Goal: Transaction & Acquisition: Register for event/course

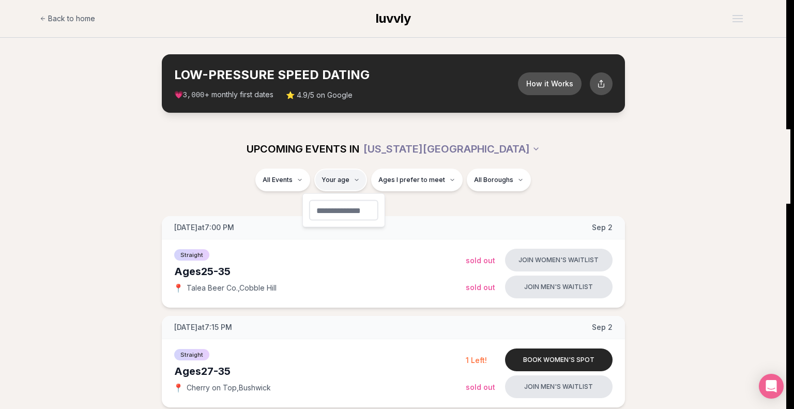
type input "**"
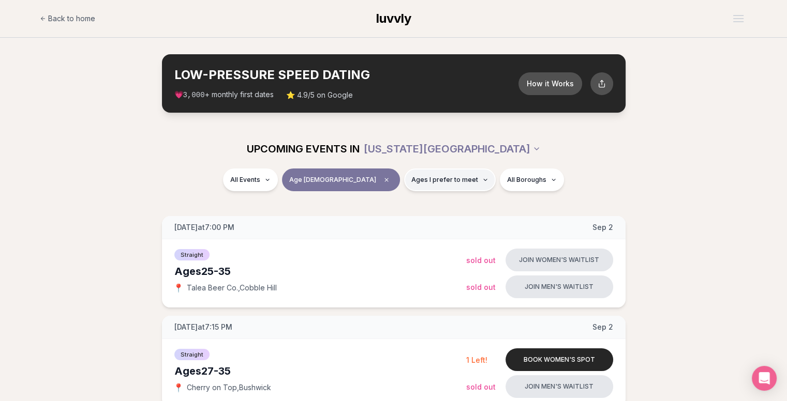
click at [404, 184] on button "Ages I prefer to meet" at bounding box center [450, 180] width 92 height 23
click at [642, 141] on div "UPCOMING EVENTS IN [US_STATE][GEOGRAPHIC_DATA]" at bounding box center [393, 149] width 579 height 23
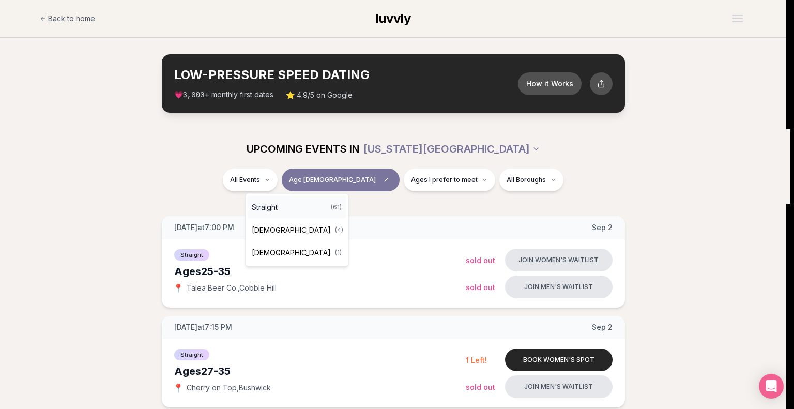
click at [296, 206] on div "Straight ( 61 )" at bounding box center [297, 207] width 98 height 23
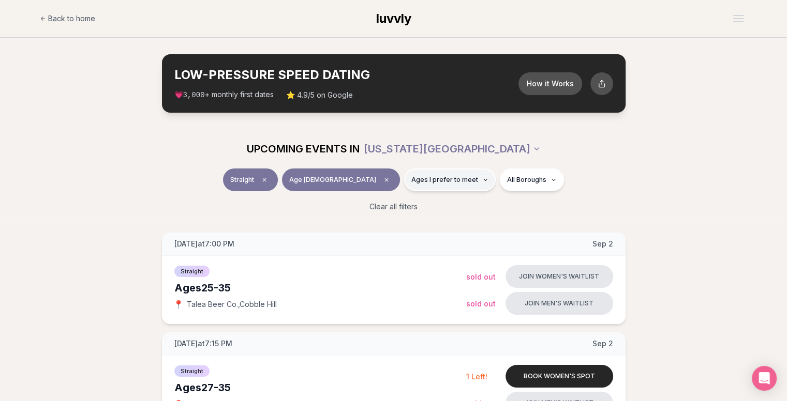
click at [411, 177] on span "Ages I prefer to meet" at bounding box center [444, 180] width 67 height 8
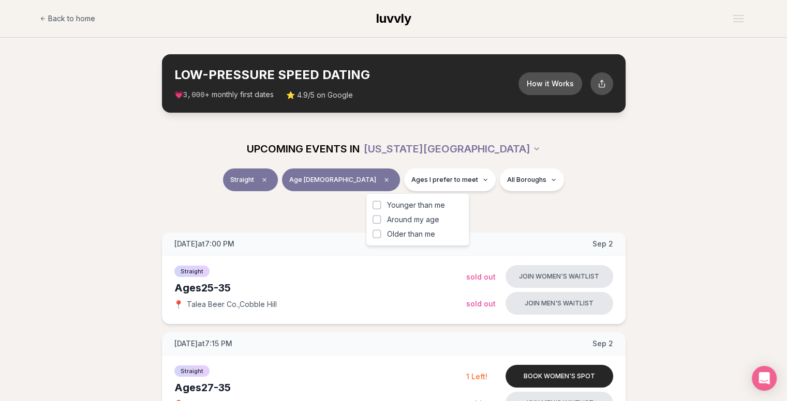
click at [376, 220] on button "Around my age" at bounding box center [376, 220] width 8 height 8
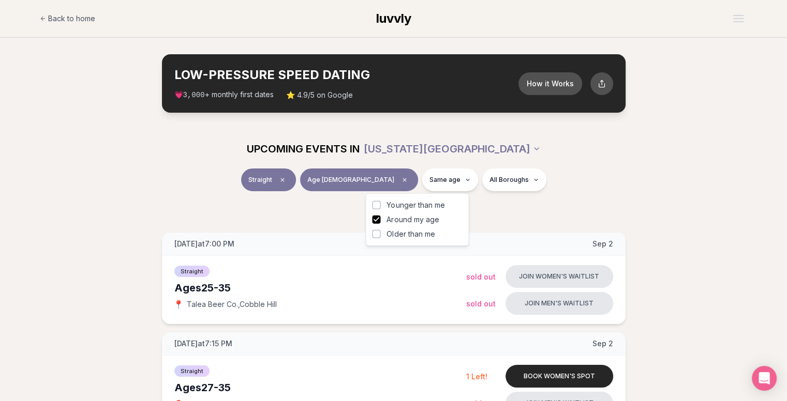
click at [379, 232] on button "Older than me" at bounding box center [376, 234] width 8 height 8
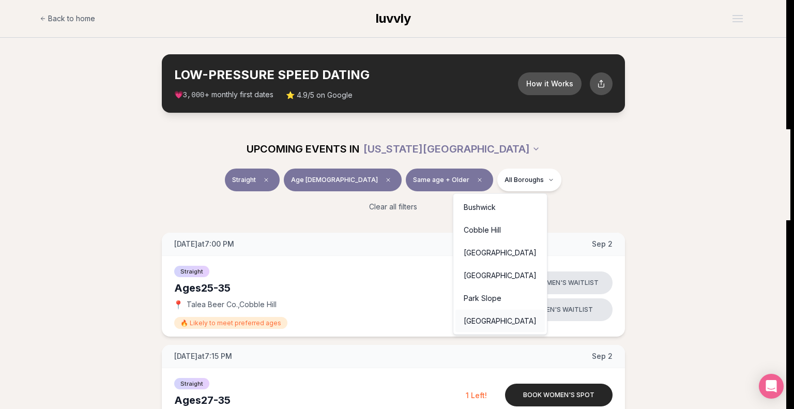
click at [484, 325] on div "[GEOGRAPHIC_DATA]" at bounding box center [500, 321] width 89 height 23
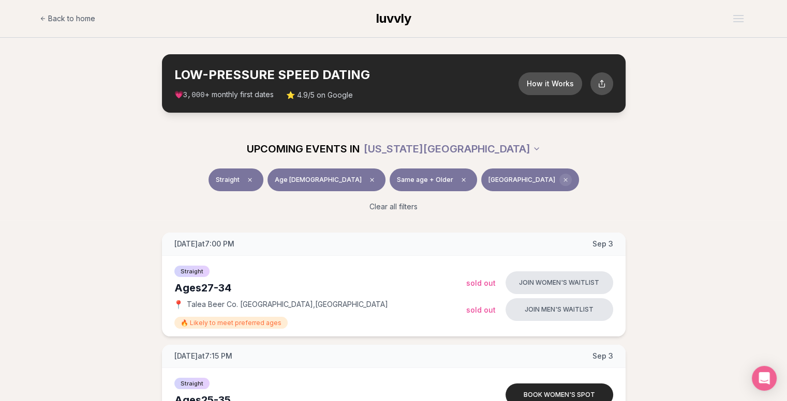
click at [562, 179] on icon "Clear borough filter" at bounding box center [565, 180] width 6 height 6
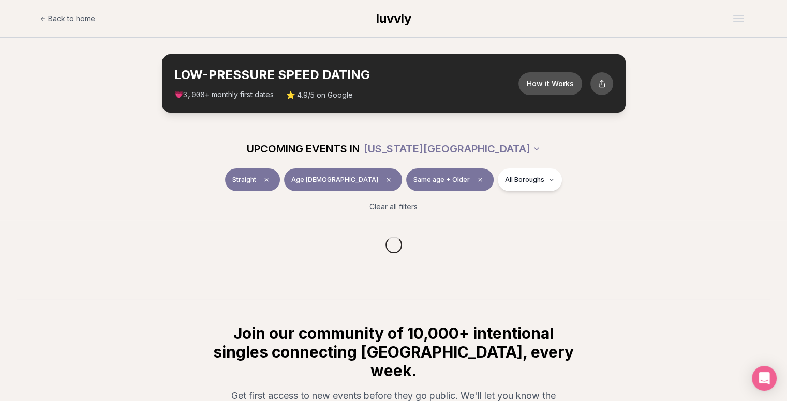
click at [509, 181] on html "Back to home luvvly LOW-PRESSURE SPEED DATING How it Works 💗 3,000 + monthly fi…" at bounding box center [393, 279] width 787 height 558
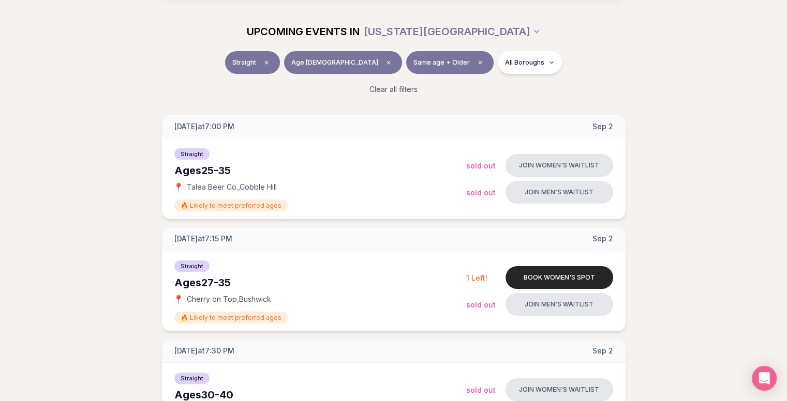
scroll to position [52, 0]
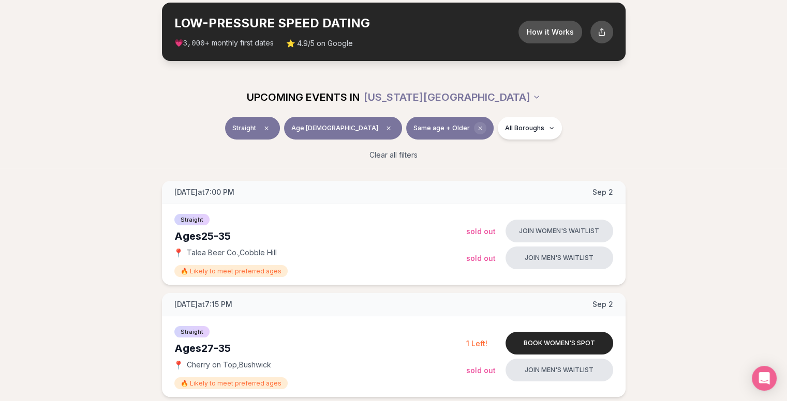
click at [477, 128] on icon "Clear preference" at bounding box center [480, 128] width 6 height 6
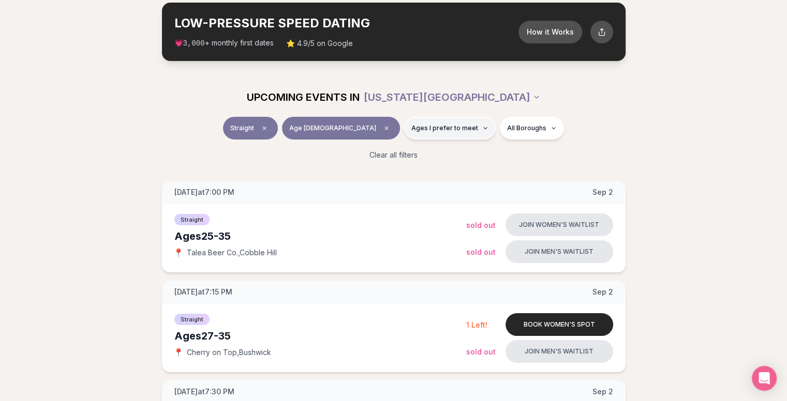
click at [445, 129] on button "Ages I prefer to meet" at bounding box center [450, 128] width 92 height 23
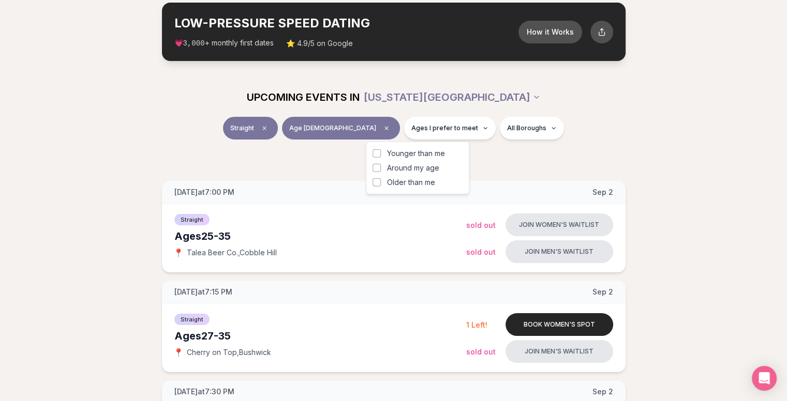
click at [378, 183] on button "Older than me" at bounding box center [376, 182] width 8 height 8
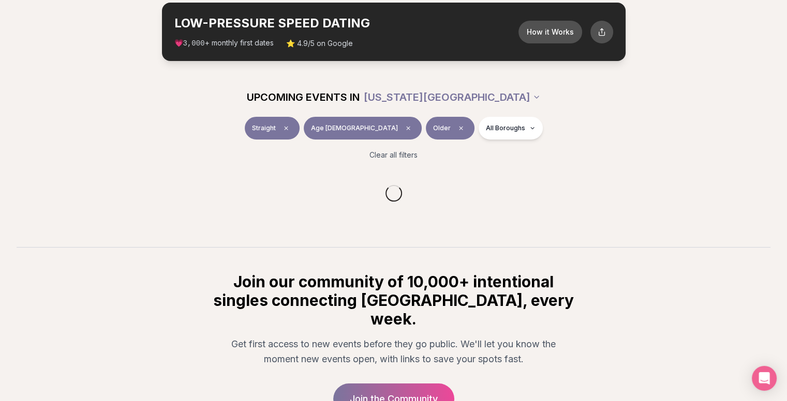
click at [667, 137] on div "Straight Age [DEMOGRAPHIC_DATA] Older All Boroughs" at bounding box center [393, 130] width 579 height 27
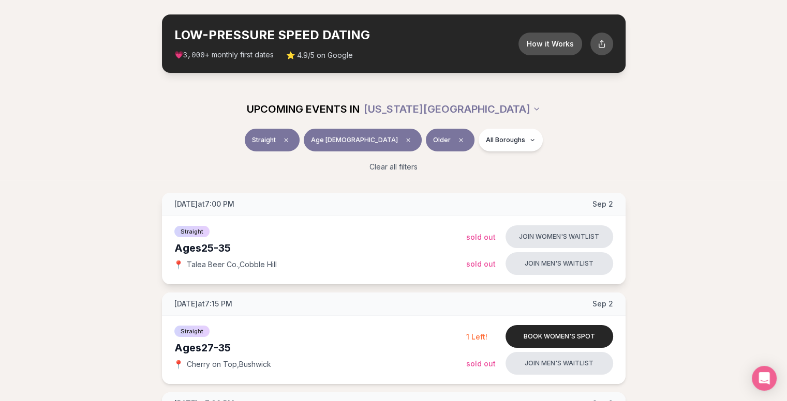
scroll to position [103, 0]
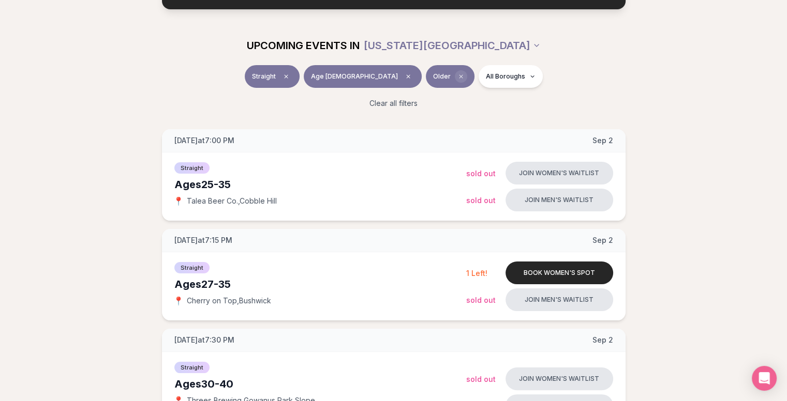
click at [458, 76] on icon "Clear preference" at bounding box center [461, 76] width 6 height 6
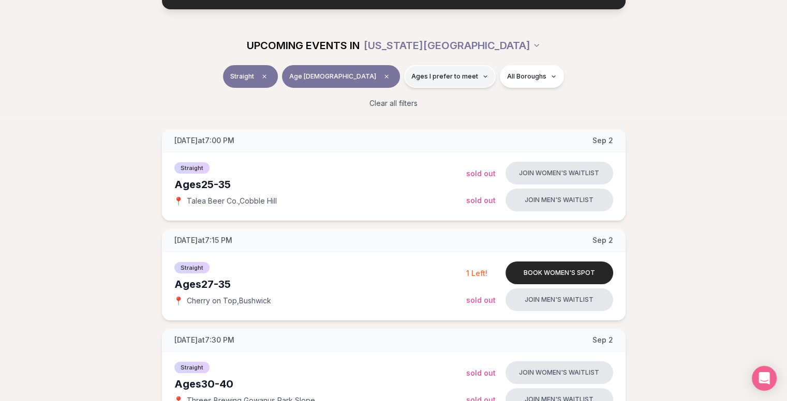
click at [411, 78] on span "Ages I prefer to meet" at bounding box center [444, 76] width 67 height 8
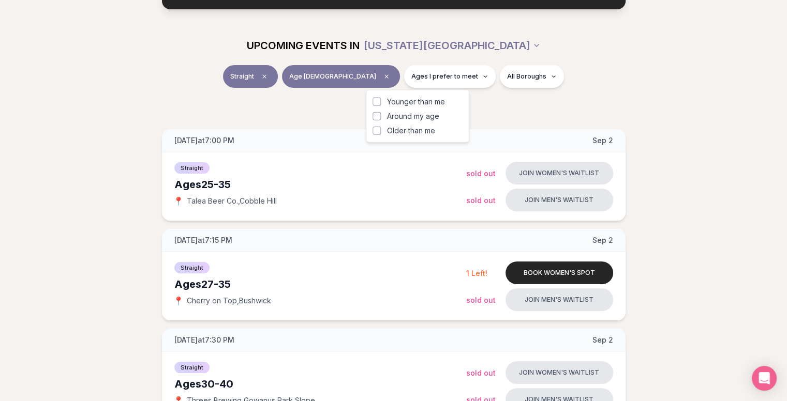
click at [375, 100] on button "Younger than me" at bounding box center [376, 102] width 8 height 8
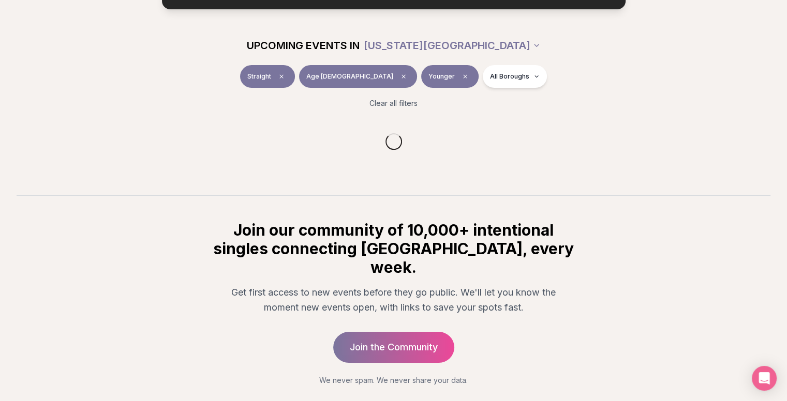
click at [266, 104] on div "Clear all filters" at bounding box center [393, 103] width 579 height 23
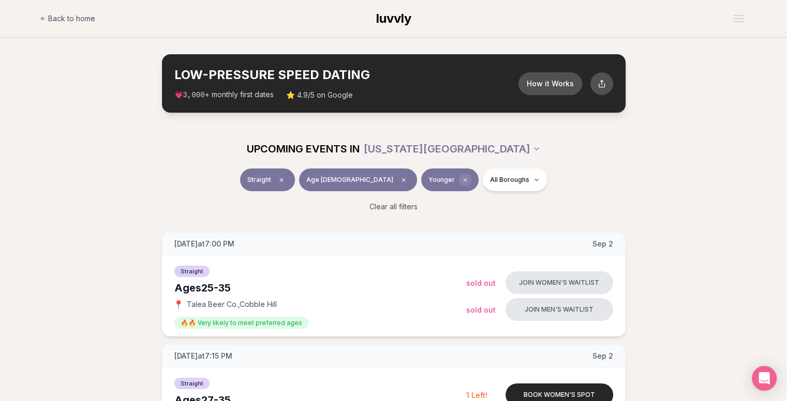
click at [462, 179] on icon "Clear preference" at bounding box center [465, 180] width 6 height 6
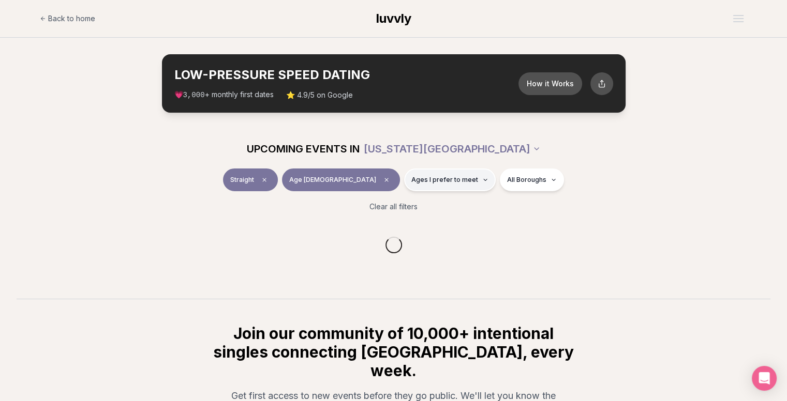
click at [427, 182] on span "Ages I prefer to meet" at bounding box center [444, 180] width 67 height 8
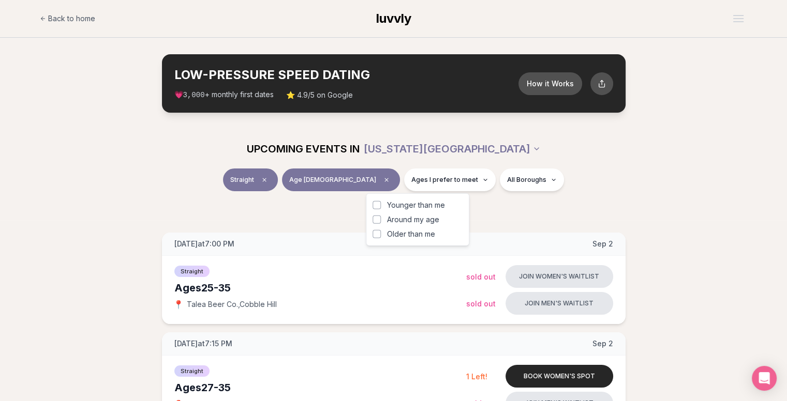
click at [377, 221] on button "Around my age" at bounding box center [376, 220] width 8 height 8
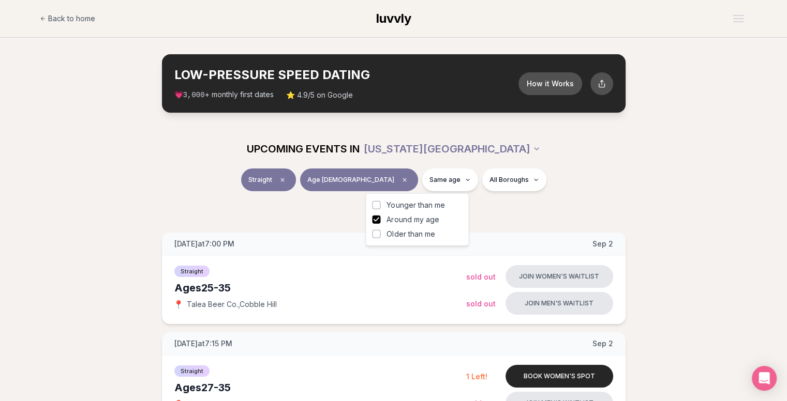
click at [380, 234] on button "Older than me" at bounding box center [376, 234] width 8 height 8
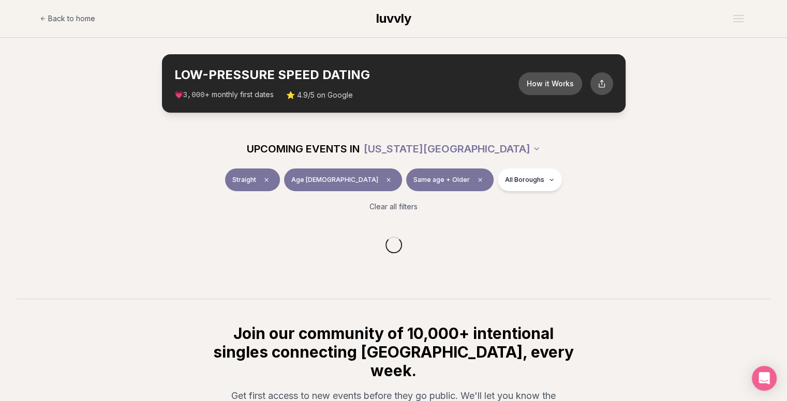
click at [633, 165] on div "UPCOMING EVENTS IN [US_STATE][GEOGRAPHIC_DATA]" at bounding box center [394, 148] width 596 height 39
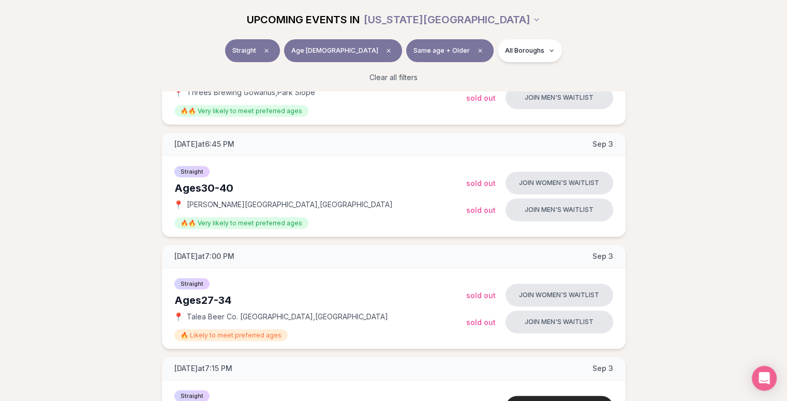
scroll to position [414, 0]
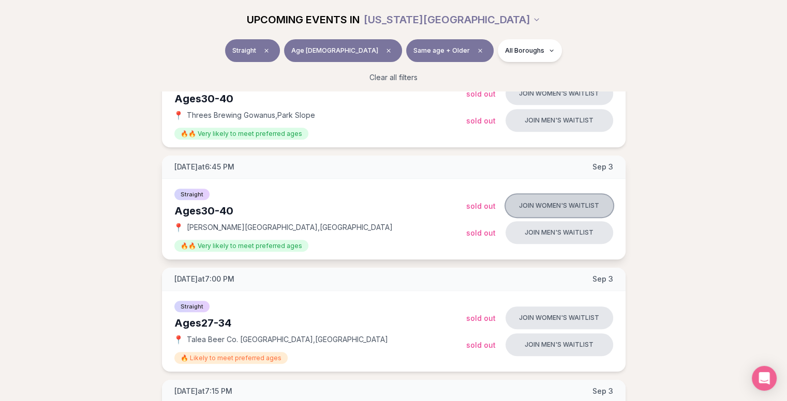
click at [524, 205] on button "Join women's waitlist" at bounding box center [559, 205] width 108 height 23
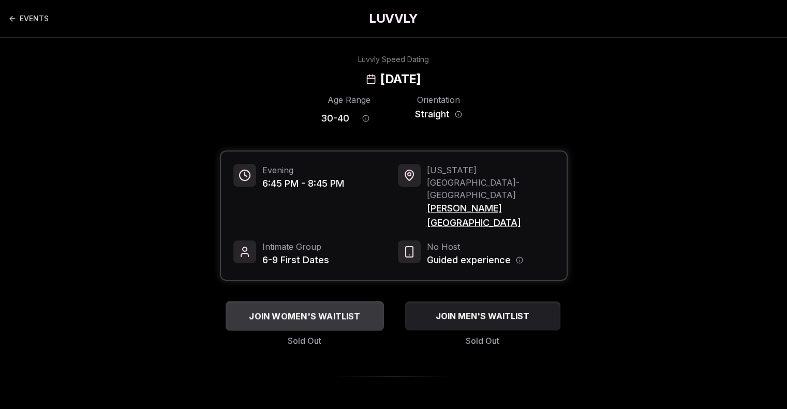
click at [325, 308] on div "JOIN WOMEN'S WAITLIST" at bounding box center [304, 316] width 158 height 17
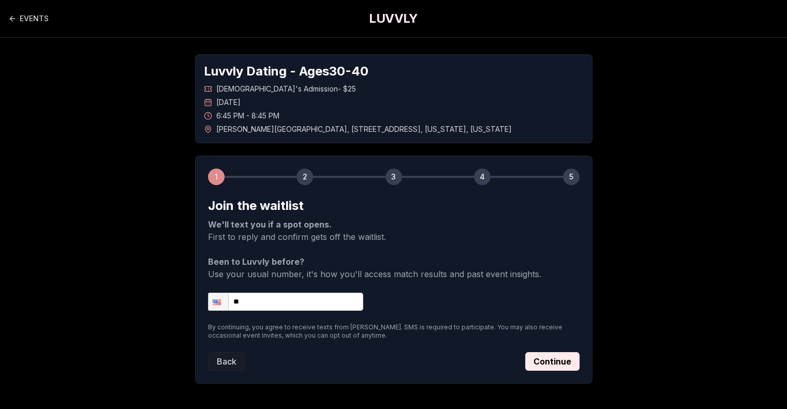
click at [253, 297] on input "**" at bounding box center [285, 302] width 155 height 18
type input "**********"
click at [550, 366] on button "Continue" at bounding box center [552, 361] width 54 height 19
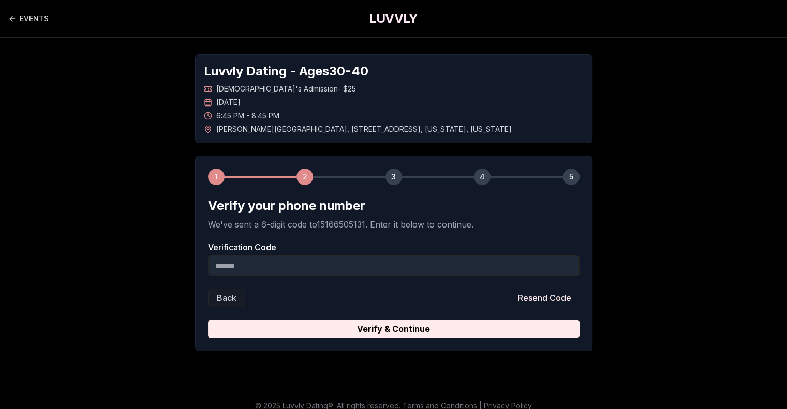
click at [259, 270] on input "Verification Code" at bounding box center [393, 265] width 371 height 21
type input "******"
click at [208, 320] on button "Verify & Continue" at bounding box center [393, 329] width 371 height 19
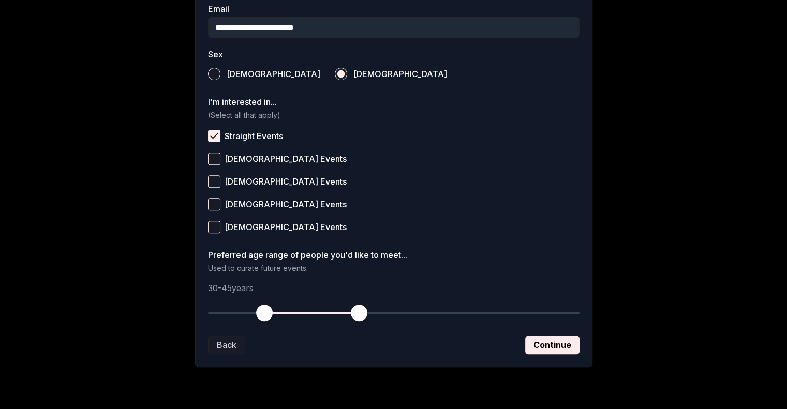
scroll to position [362, 0]
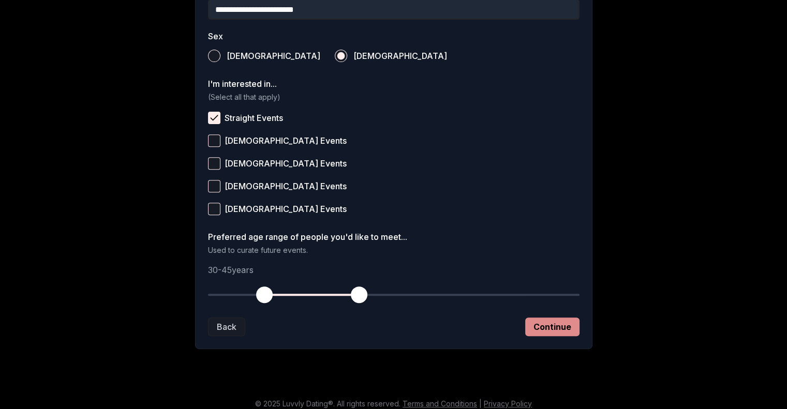
click at [538, 326] on button "Continue" at bounding box center [552, 327] width 54 height 19
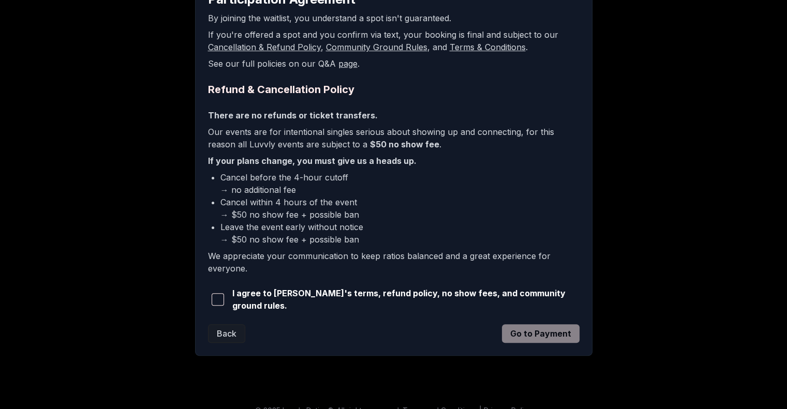
scroll to position [207, 0]
click at [223, 299] on span "button" at bounding box center [218, 299] width 12 height 12
click at [556, 330] on button "Go to Payment" at bounding box center [541, 333] width 78 height 19
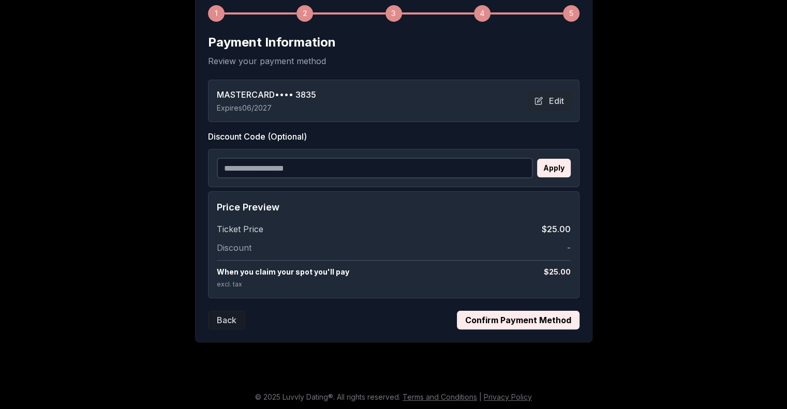
click at [497, 322] on button "Confirm Payment Method" at bounding box center [518, 320] width 123 height 19
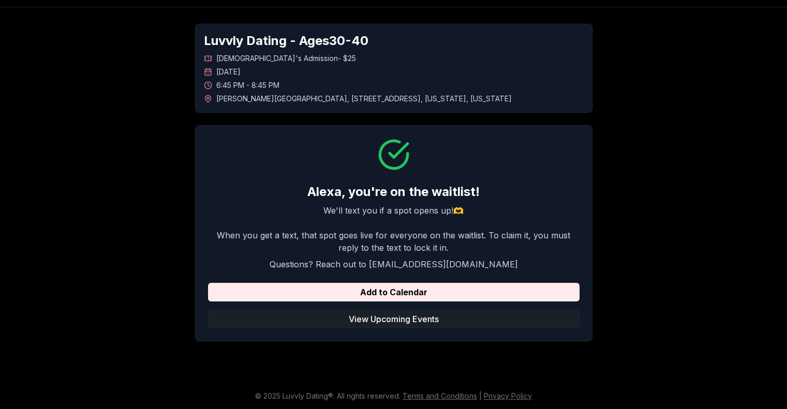
click at [386, 318] on button "View Upcoming Events" at bounding box center [393, 319] width 371 height 19
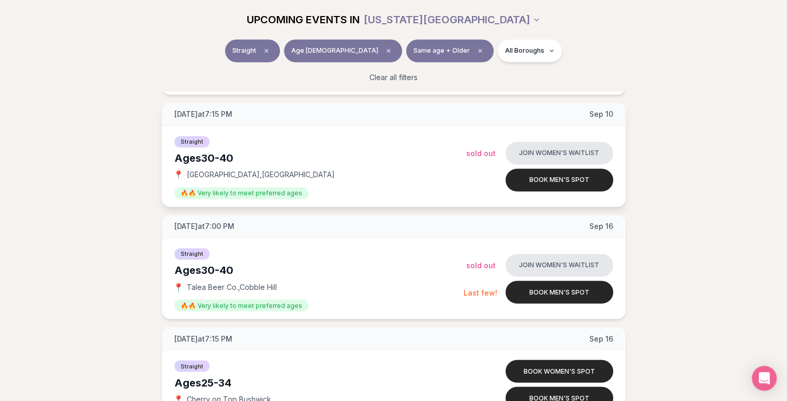
scroll to position [1707, 0]
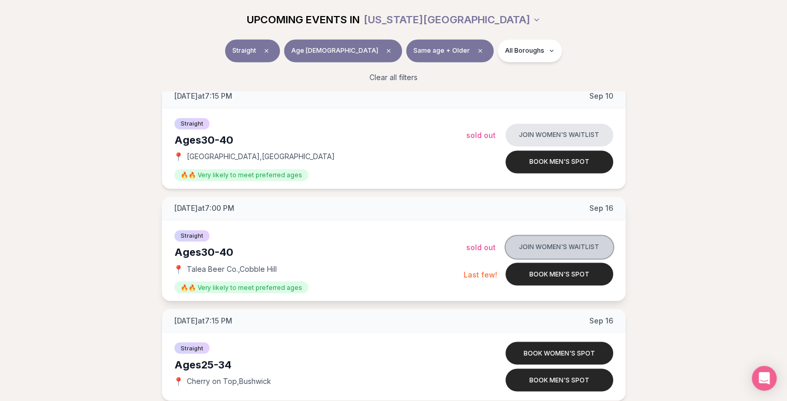
click at [539, 247] on button "Join women's waitlist" at bounding box center [559, 247] width 108 height 23
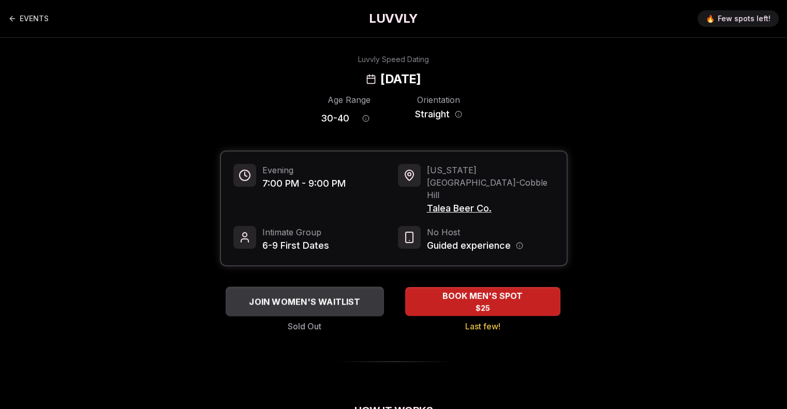
click at [317, 295] on span "JOIN WOMEN'S WAITLIST" at bounding box center [304, 301] width 115 height 12
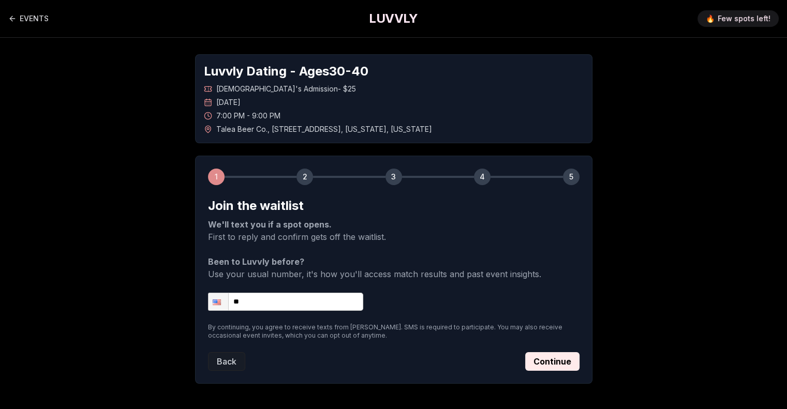
click at [273, 298] on input "**" at bounding box center [285, 302] width 155 height 18
type input "**********"
click at [545, 360] on button "Continue" at bounding box center [552, 361] width 54 height 19
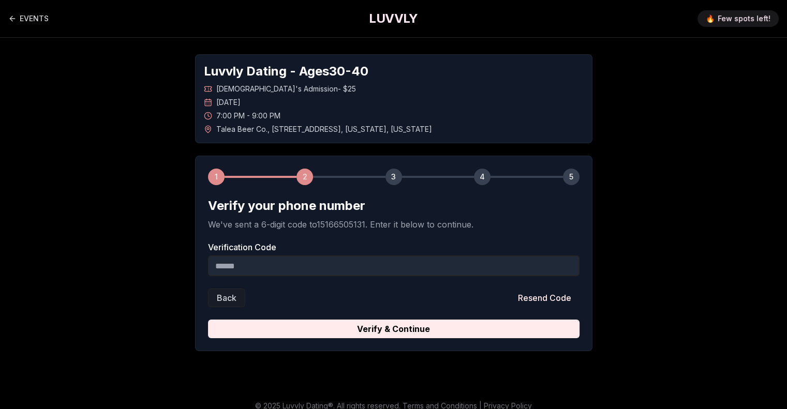
click at [297, 264] on input "Verification Code" at bounding box center [393, 265] width 371 height 21
type input "******"
click at [208, 320] on button "Verify & Continue" at bounding box center [393, 329] width 371 height 19
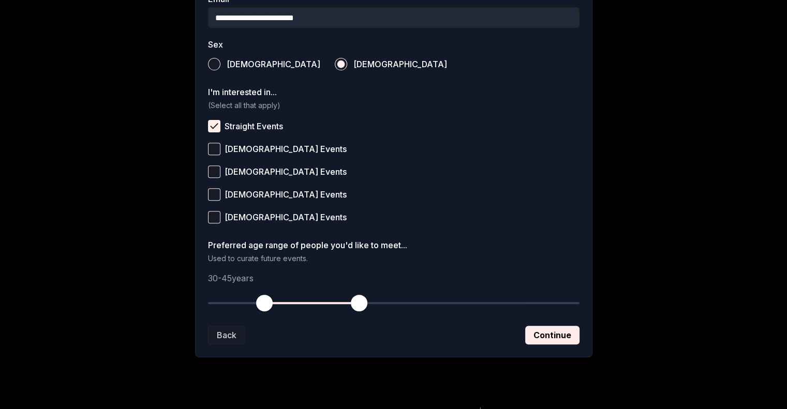
scroll to position [370, 0]
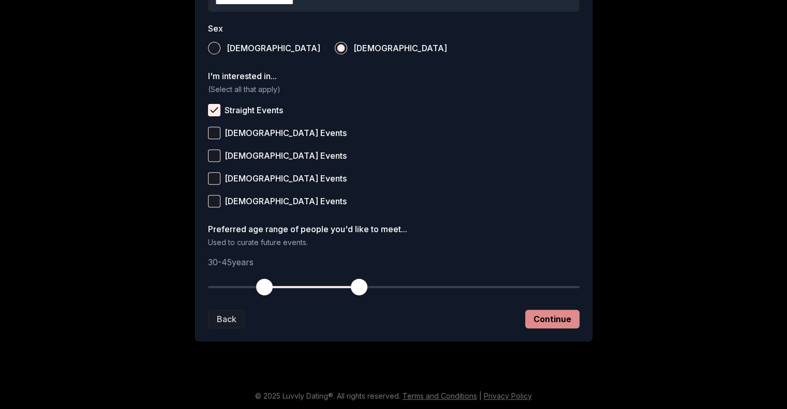
click at [555, 314] on button "Continue" at bounding box center [552, 319] width 54 height 19
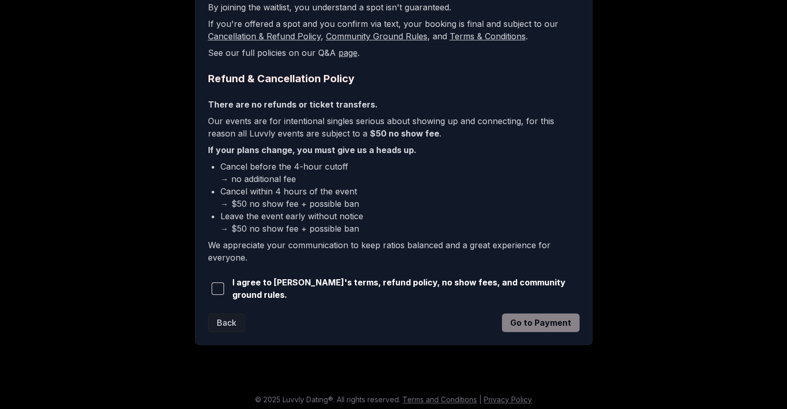
scroll to position [219, 0]
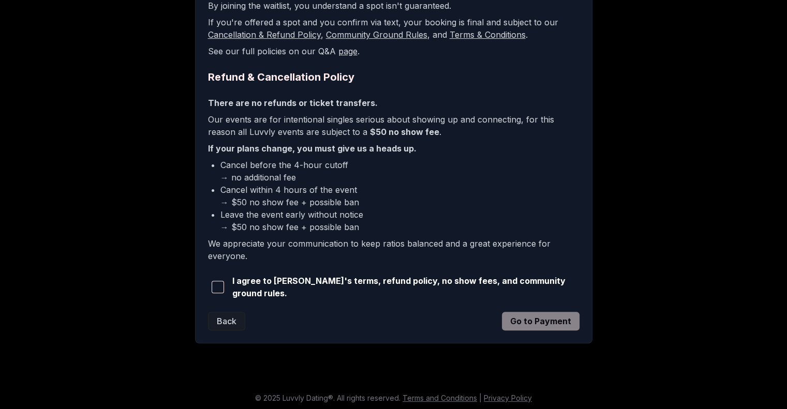
click at [220, 283] on span "button" at bounding box center [218, 287] width 12 height 12
click at [529, 320] on button "Go to Payment" at bounding box center [541, 321] width 78 height 19
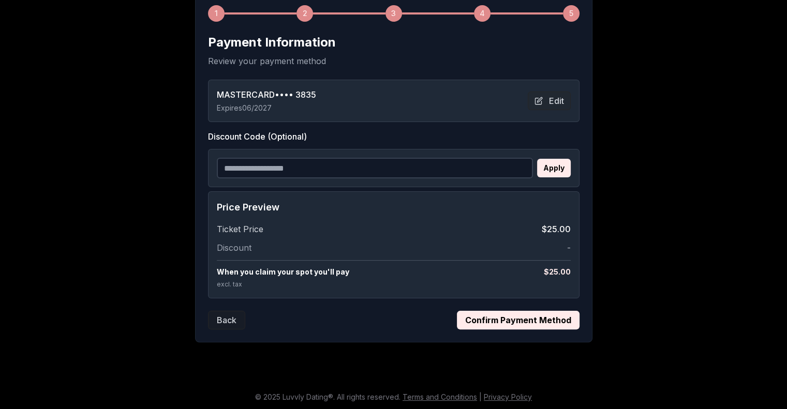
click at [491, 314] on button "Confirm Payment Method" at bounding box center [518, 320] width 123 height 19
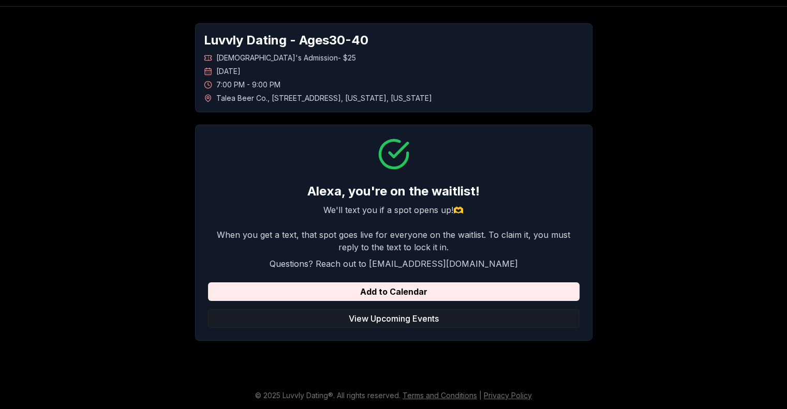
scroll to position [31, 0]
click at [379, 327] on button "View Upcoming Events" at bounding box center [393, 319] width 371 height 19
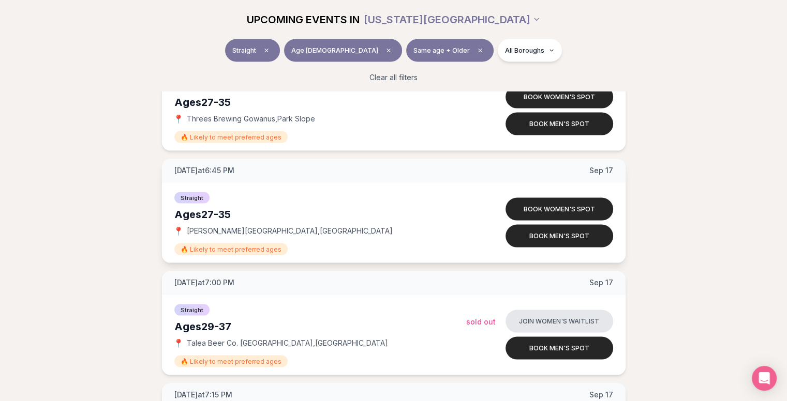
scroll to position [2121, 0]
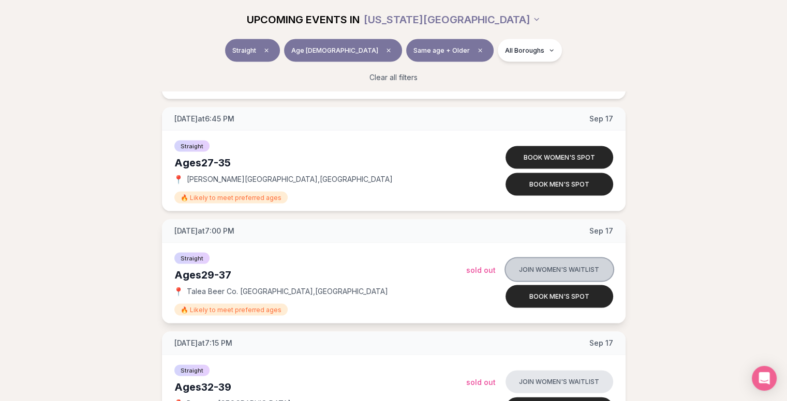
click at [531, 265] on button "Join women's waitlist" at bounding box center [559, 270] width 108 height 23
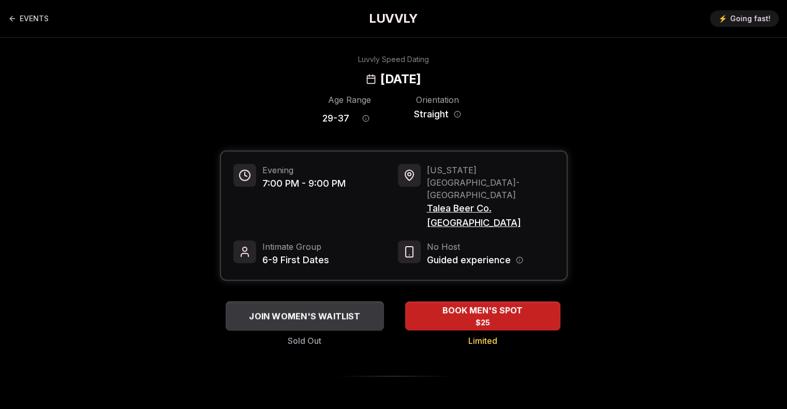
click at [342, 310] on span "JOIN WOMEN'S WAITLIST" at bounding box center [304, 316] width 115 height 12
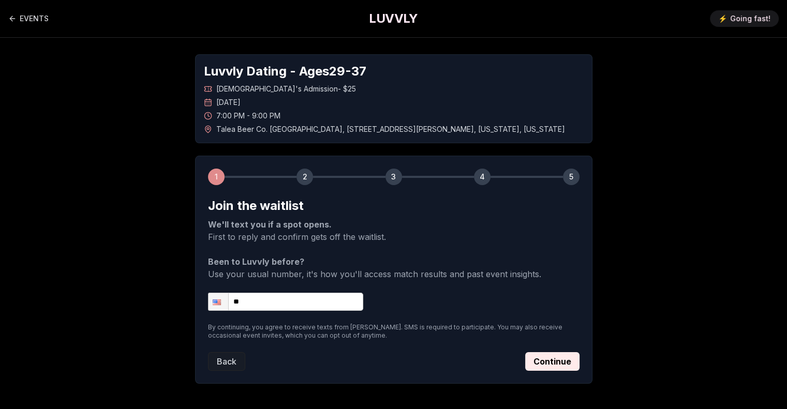
click at [270, 301] on input "**" at bounding box center [285, 302] width 155 height 18
type input "**********"
click at [555, 356] on button "Continue" at bounding box center [552, 361] width 54 height 19
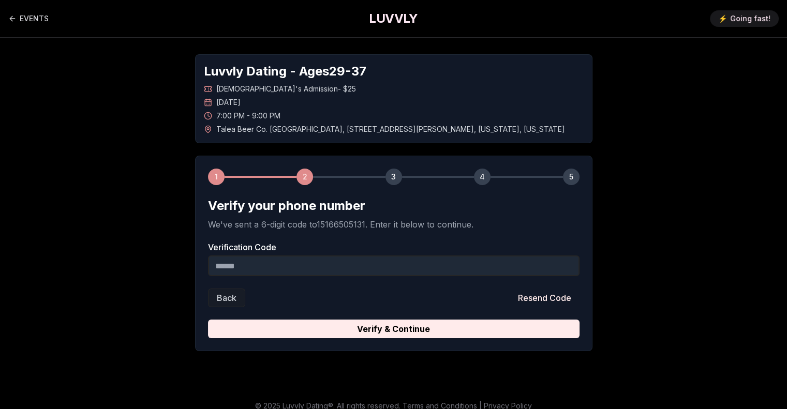
click at [275, 264] on input "Verification Code" at bounding box center [393, 265] width 371 height 21
type input "******"
click at [208, 320] on button "Verify & Continue" at bounding box center [393, 329] width 371 height 19
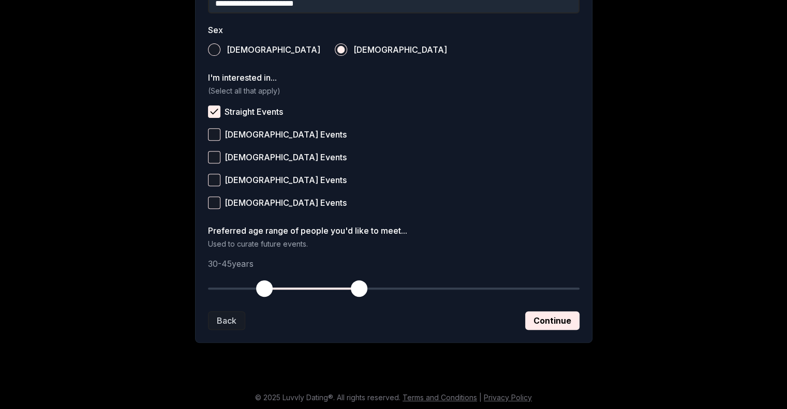
scroll to position [370, 0]
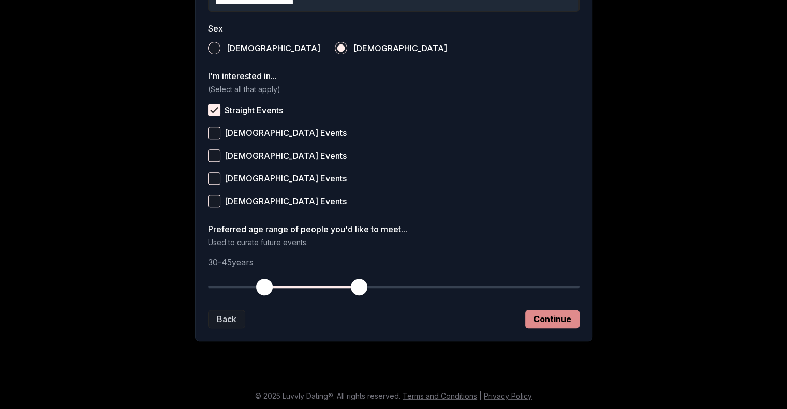
click at [555, 322] on button "Continue" at bounding box center [552, 319] width 54 height 19
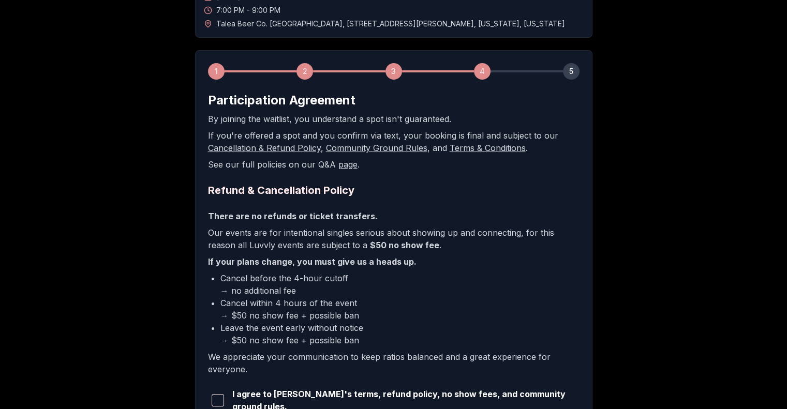
scroll to position [219, 0]
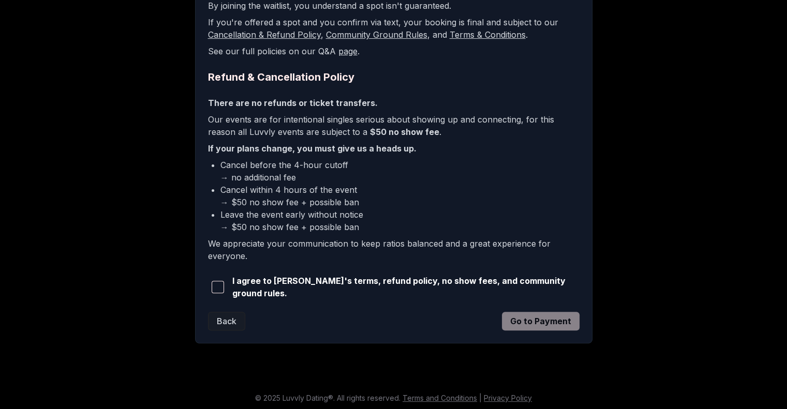
click at [220, 283] on span "button" at bounding box center [218, 287] width 12 height 12
click at [529, 314] on button "Go to Payment" at bounding box center [541, 321] width 78 height 19
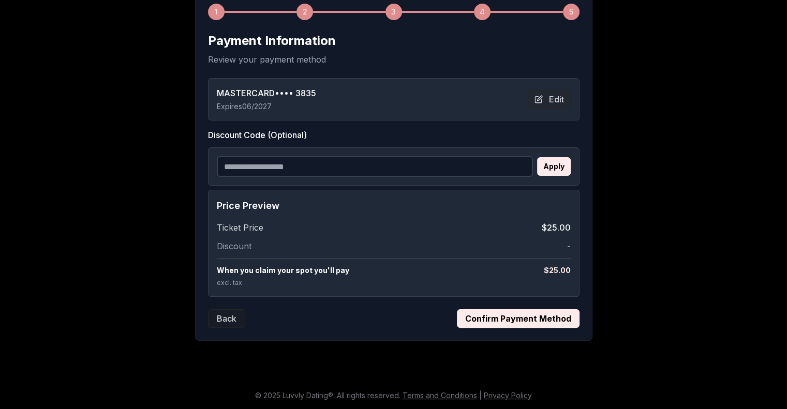
scroll to position [163, 0]
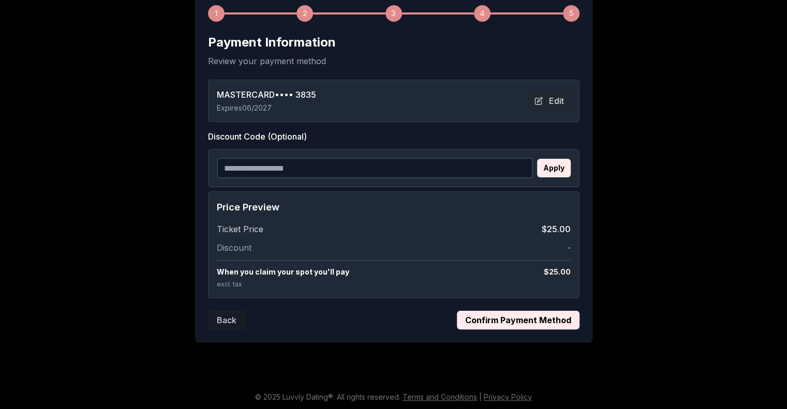
click at [507, 326] on button "Confirm Payment Method" at bounding box center [518, 320] width 123 height 19
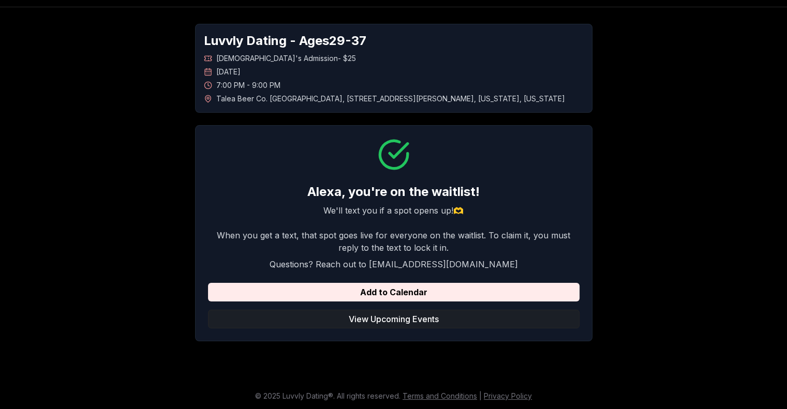
click at [406, 320] on button "View Upcoming Events" at bounding box center [393, 319] width 371 height 19
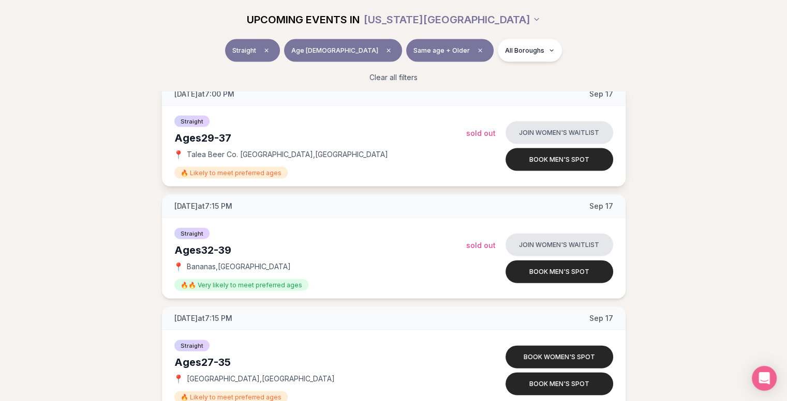
scroll to position [2276, 0]
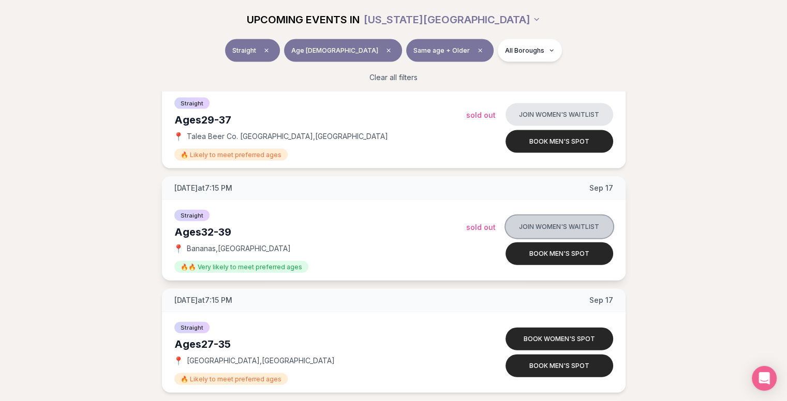
click at [545, 223] on button "Join women's waitlist" at bounding box center [559, 227] width 108 height 23
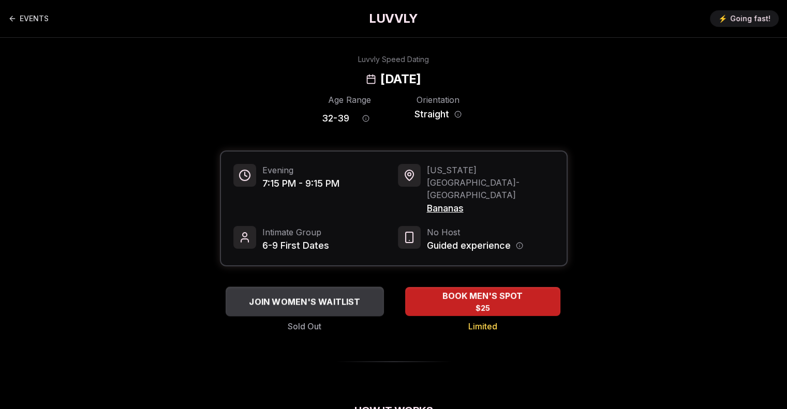
click at [337, 293] on div "JOIN WOMEN'S WAITLIST" at bounding box center [304, 301] width 158 height 17
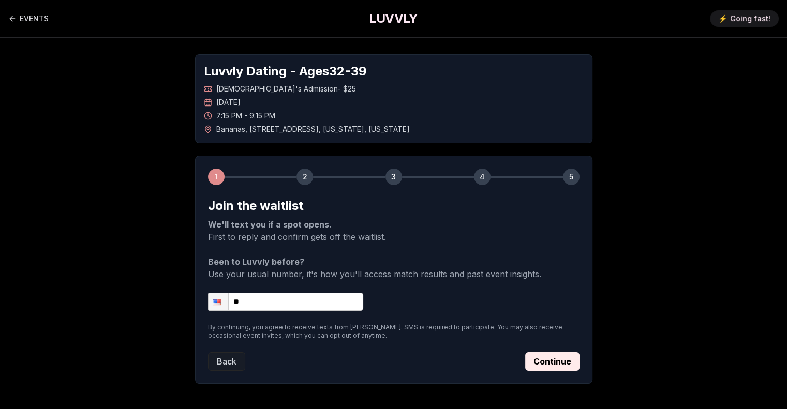
click at [274, 304] on input "**" at bounding box center [285, 302] width 155 height 18
type input "**********"
click at [552, 364] on button "Continue" at bounding box center [552, 361] width 54 height 19
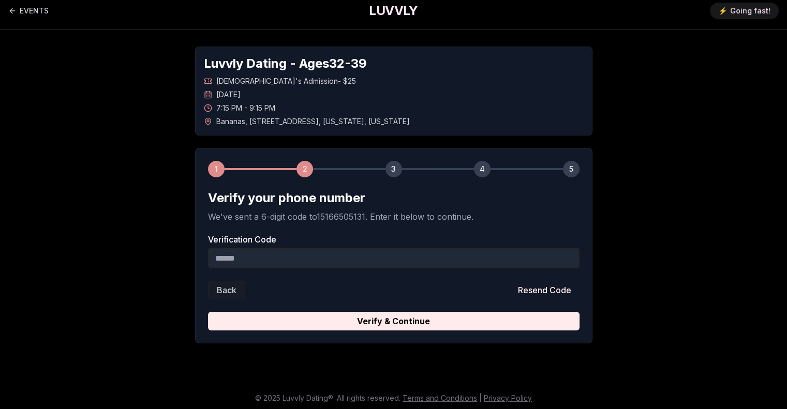
scroll to position [10, 0]
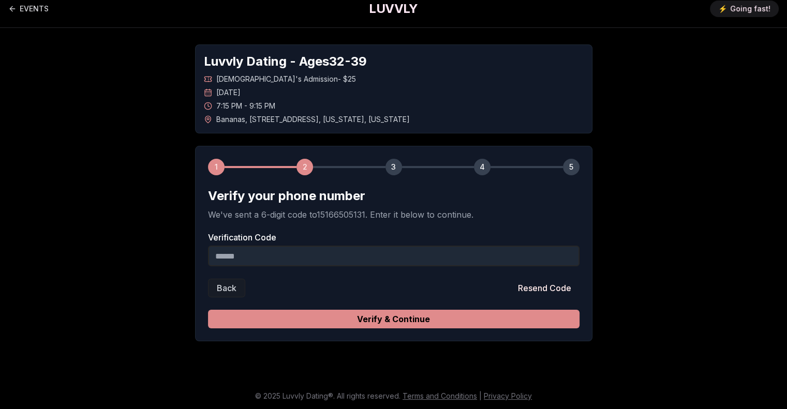
click at [308, 317] on button "Verify & Continue" at bounding box center [393, 319] width 371 height 19
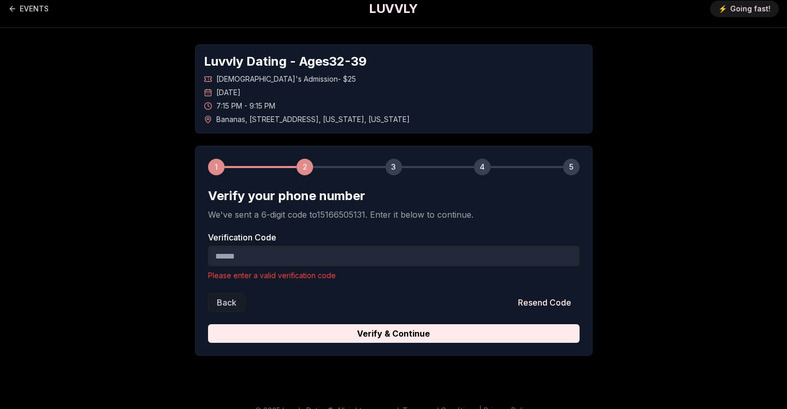
click at [249, 254] on input "Verification Code" at bounding box center [393, 256] width 371 height 21
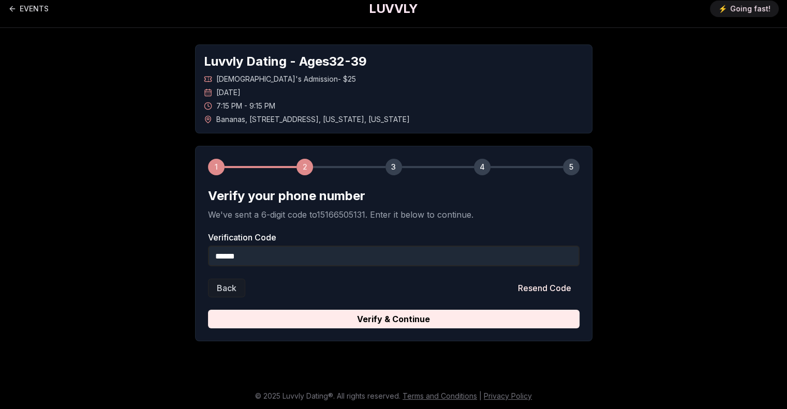
type input "******"
click at [208, 310] on button "Verify & Continue" at bounding box center [393, 319] width 371 height 19
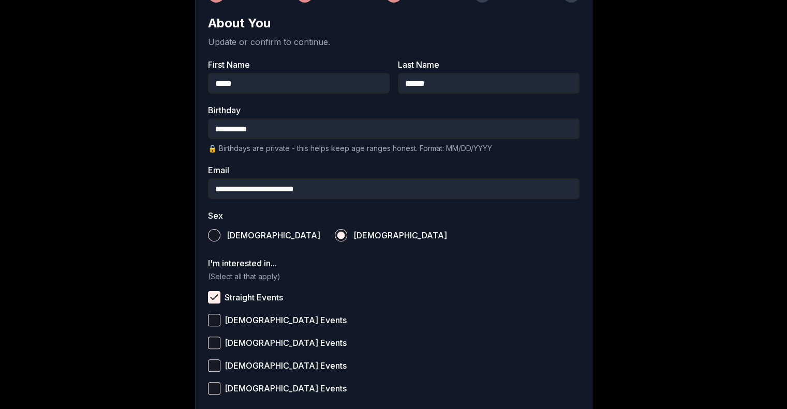
scroll to position [370, 0]
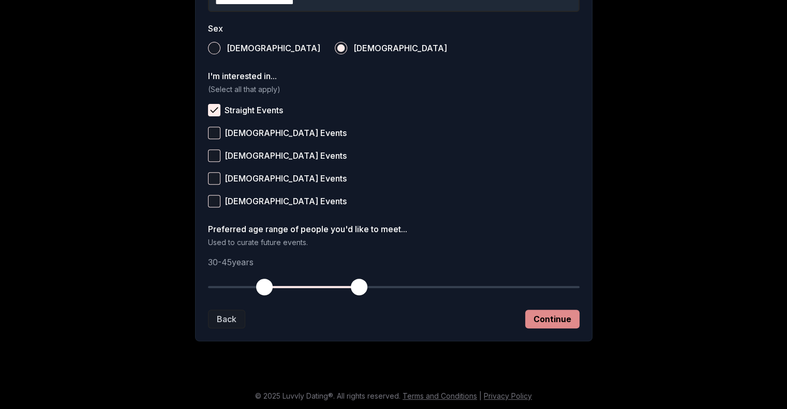
click at [544, 320] on button "Continue" at bounding box center [552, 319] width 54 height 19
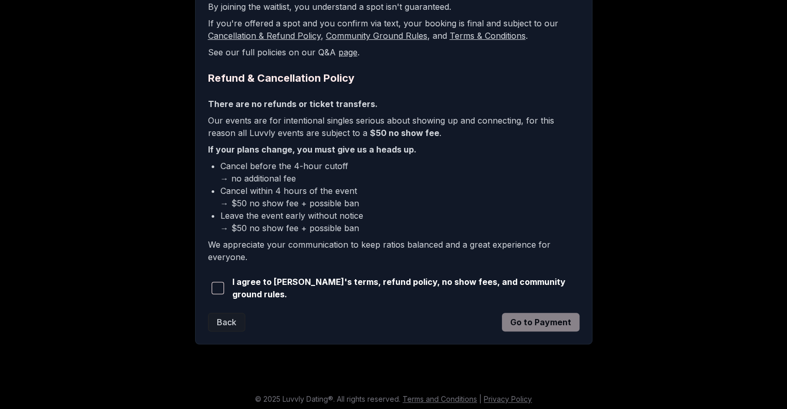
scroll to position [219, 0]
click at [224, 284] on span "button" at bounding box center [218, 287] width 12 height 12
click at [554, 322] on button "Go to Payment" at bounding box center [541, 321] width 78 height 19
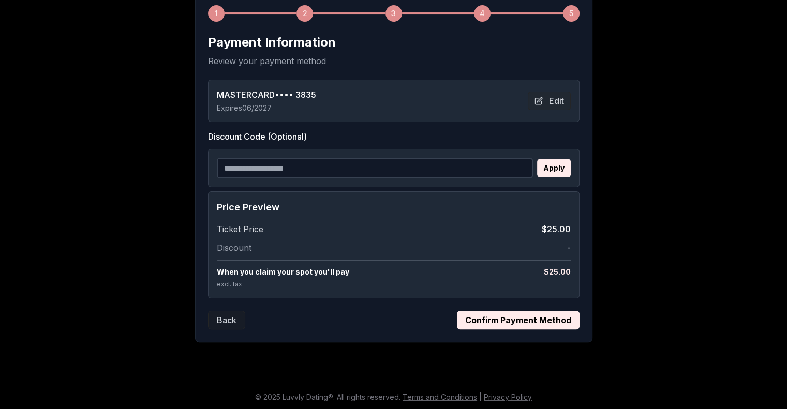
click at [547, 324] on button "Confirm Payment Method" at bounding box center [518, 320] width 123 height 19
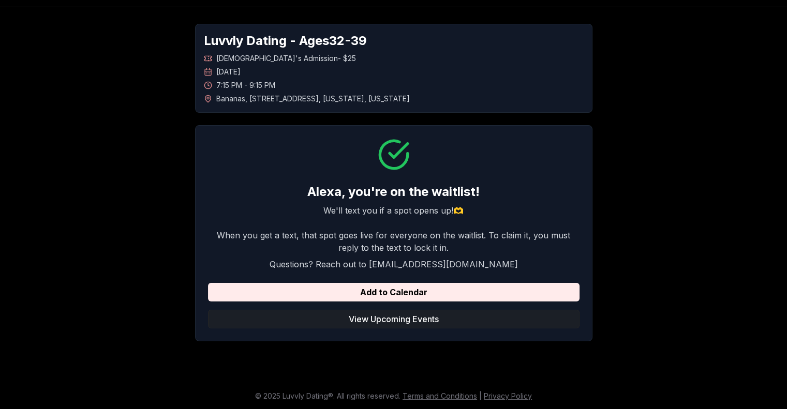
click at [397, 322] on button "View Upcoming Events" at bounding box center [393, 319] width 371 height 19
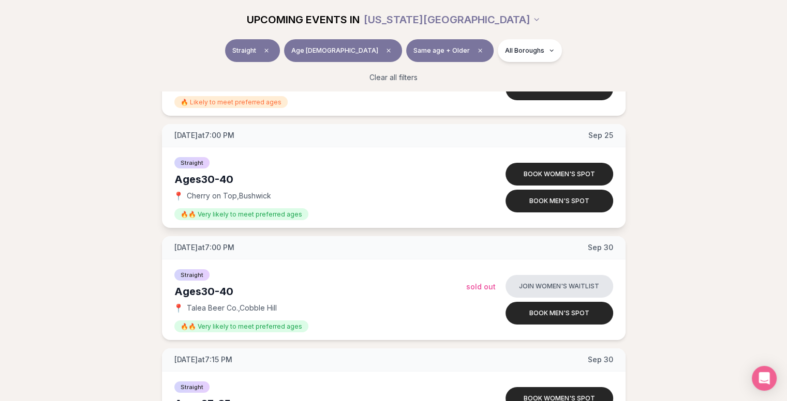
scroll to position [3465, 0]
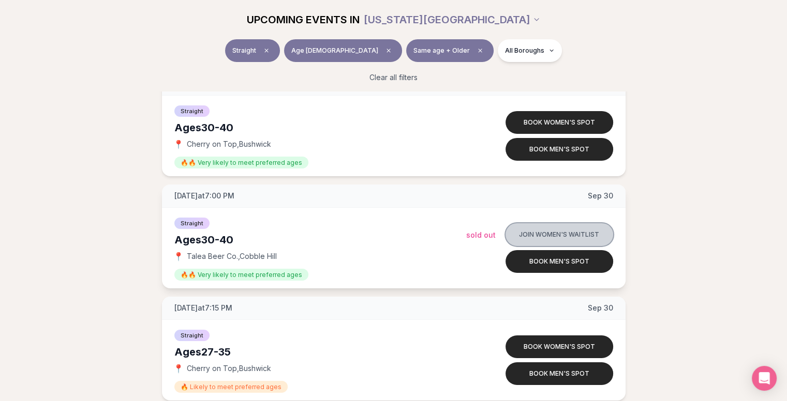
click at [532, 233] on button "Join women's waitlist" at bounding box center [559, 234] width 108 height 23
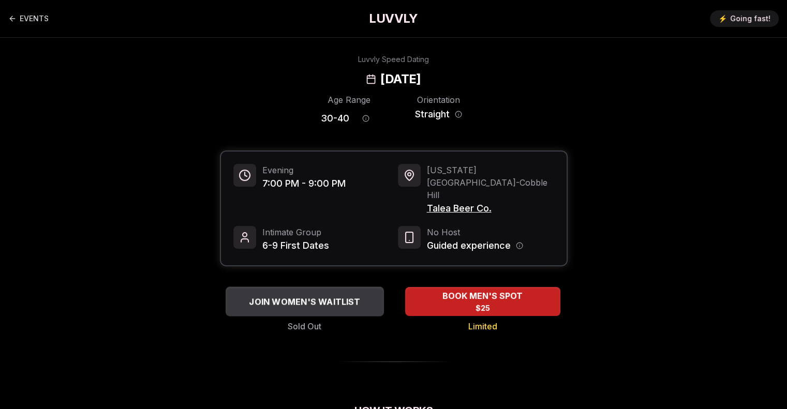
click at [340, 295] on span "JOIN WOMEN'S WAITLIST" at bounding box center [304, 301] width 115 height 12
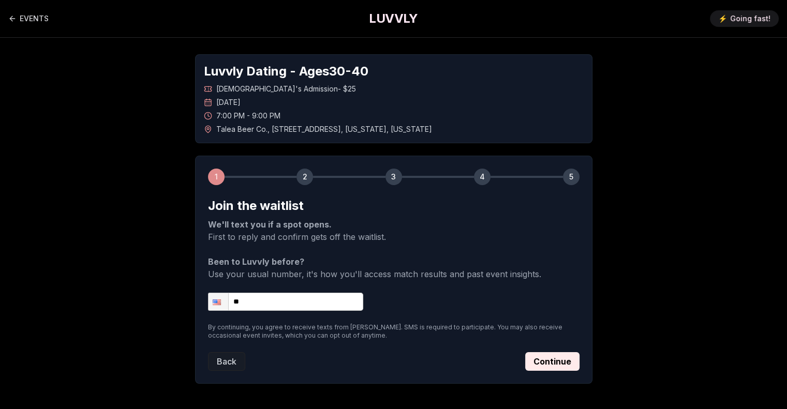
click at [280, 308] on input "**" at bounding box center [285, 302] width 155 height 18
type input "**********"
click at [557, 356] on button "Continue" at bounding box center [552, 361] width 54 height 19
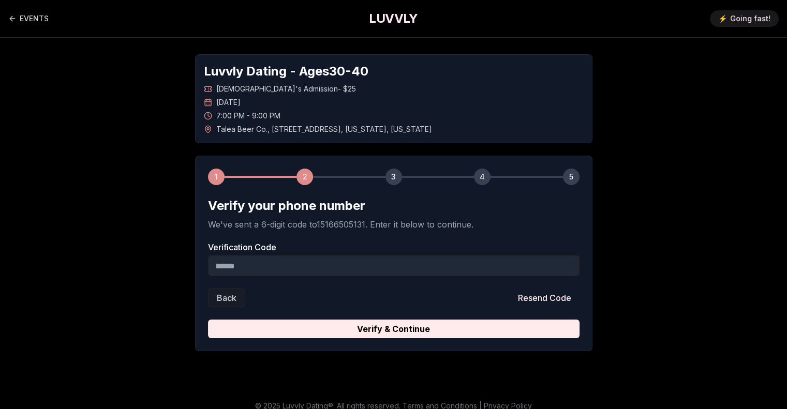
click at [281, 262] on input "Verification Code" at bounding box center [393, 265] width 371 height 21
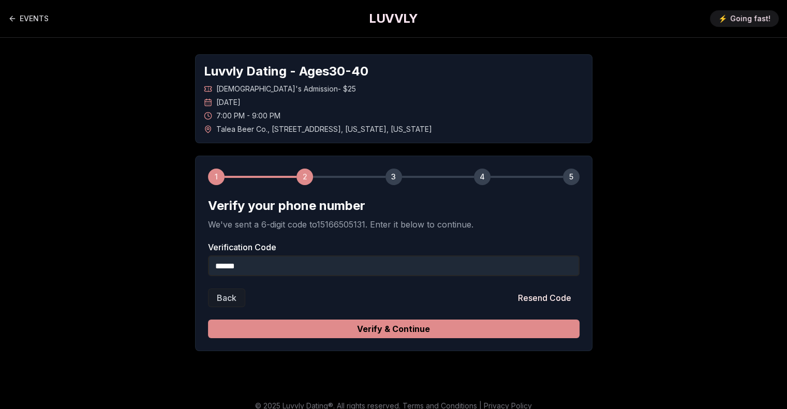
type input "******"
click at [296, 326] on button "Verify & Continue" at bounding box center [393, 329] width 371 height 19
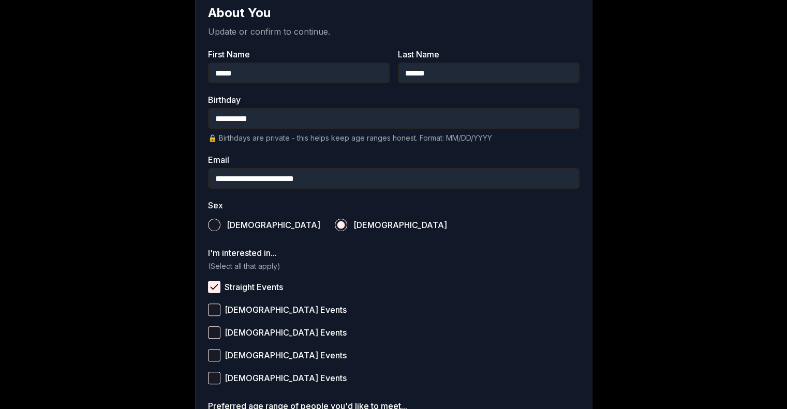
scroll to position [370, 0]
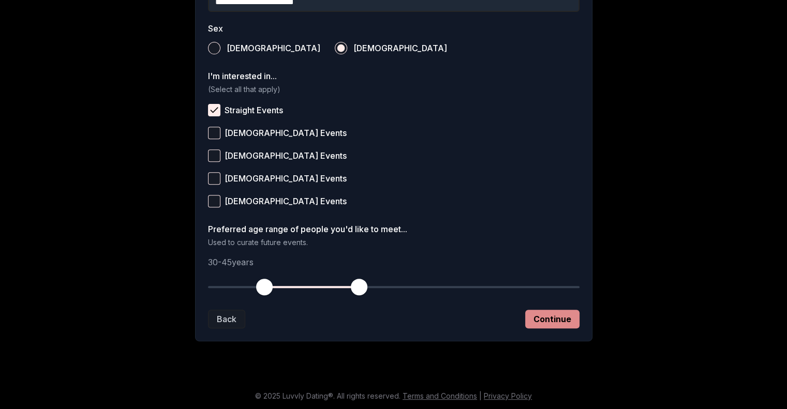
click at [550, 320] on button "Continue" at bounding box center [552, 319] width 54 height 19
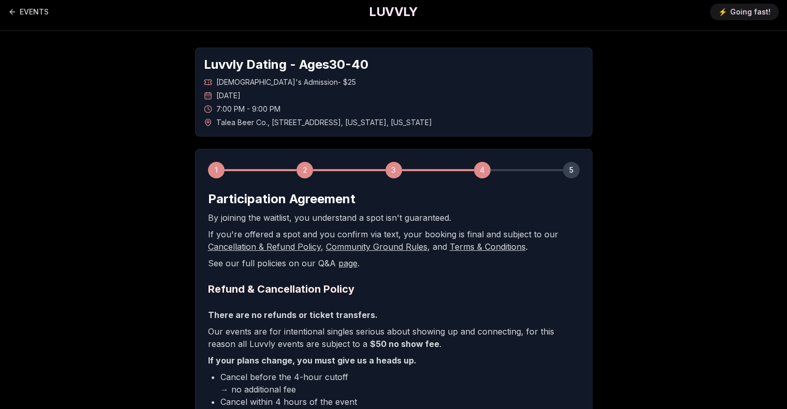
scroll to position [219, 0]
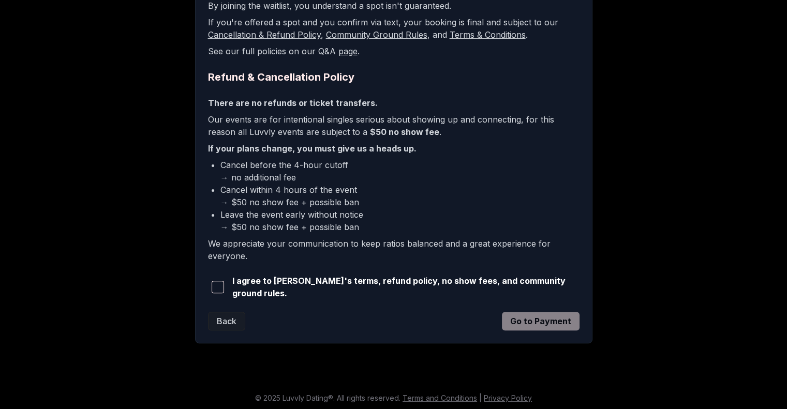
click at [221, 285] on span "button" at bounding box center [218, 287] width 12 height 12
click at [529, 324] on button "Go to Payment" at bounding box center [541, 321] width 78 height 19
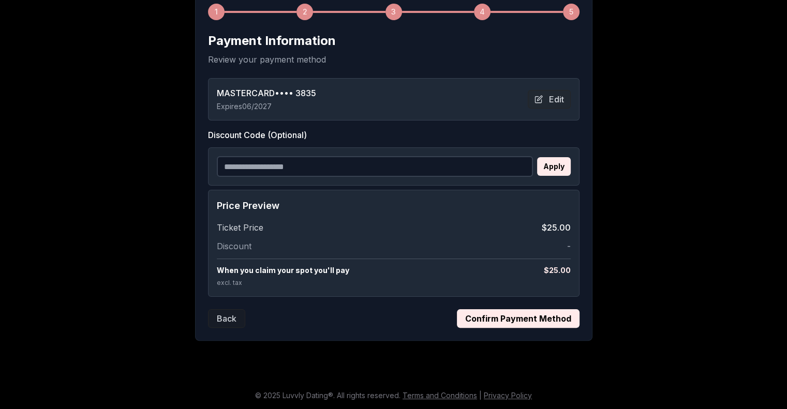
scroll to position [163, 0]
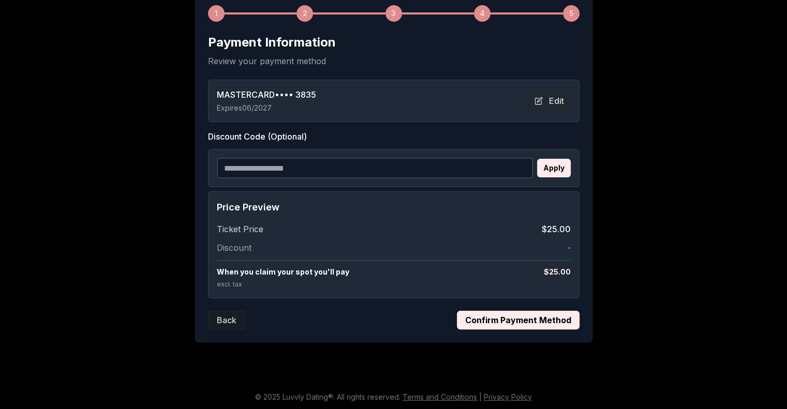
click at [493, 321] on button "Confirm Payment Method" at bounding box center [518, 320] width 123 height 19
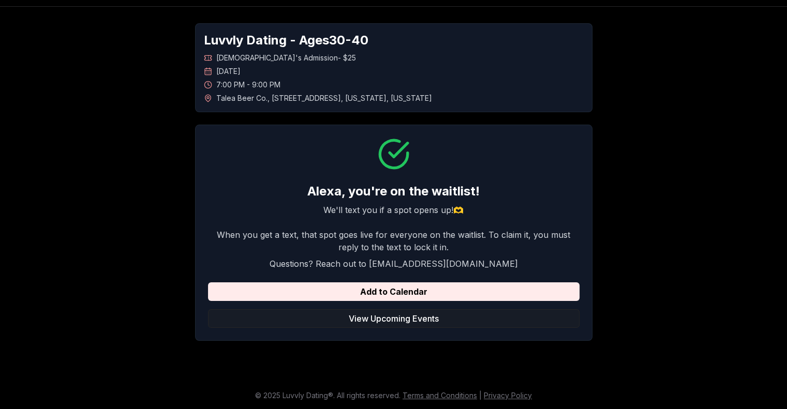
scroll to position [31, 0]
click at [427, 315] on button "View Upcoming Events" at bounding box center [393, 319] width 371 height 19
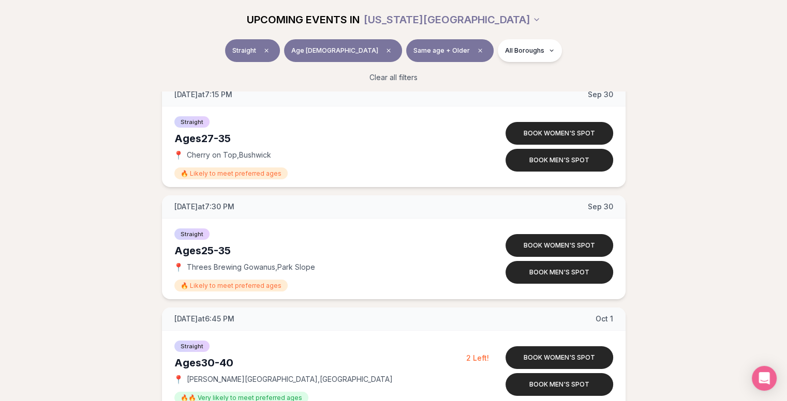
scroll to position [3672, 0]
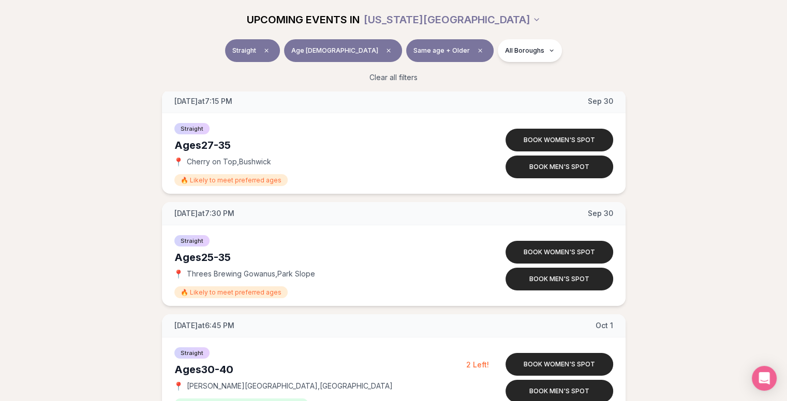
click at [433, 51] on span "Same age + Older" at bounding box center [441, 51] width 56 height 8
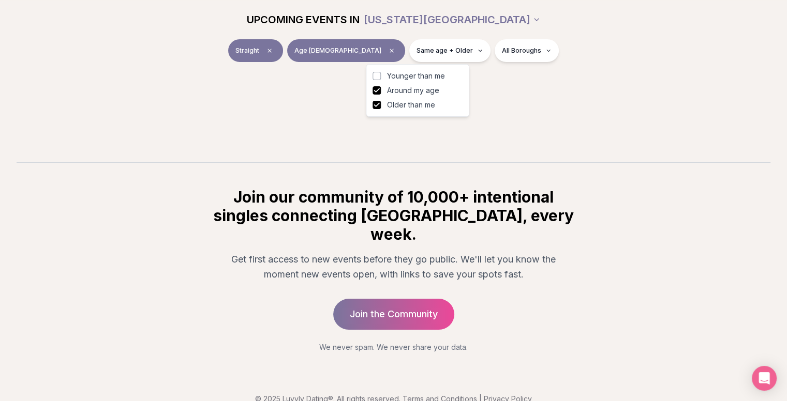
scroll to position [3672, 0]
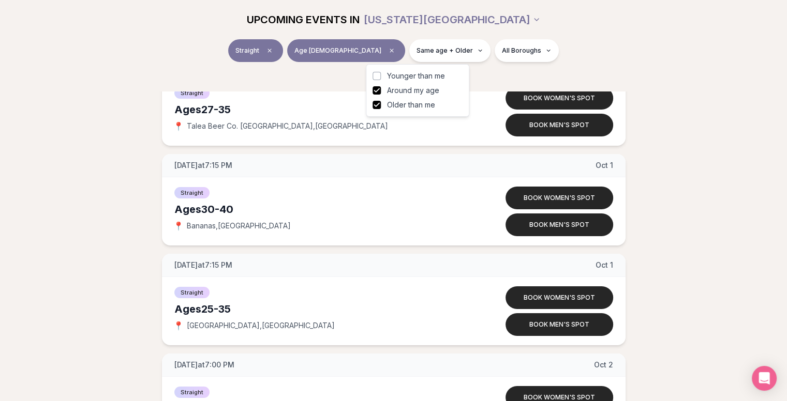
click at [379, 91] on button "Around my age" at bounding box center [376, 90] width 8 height 8
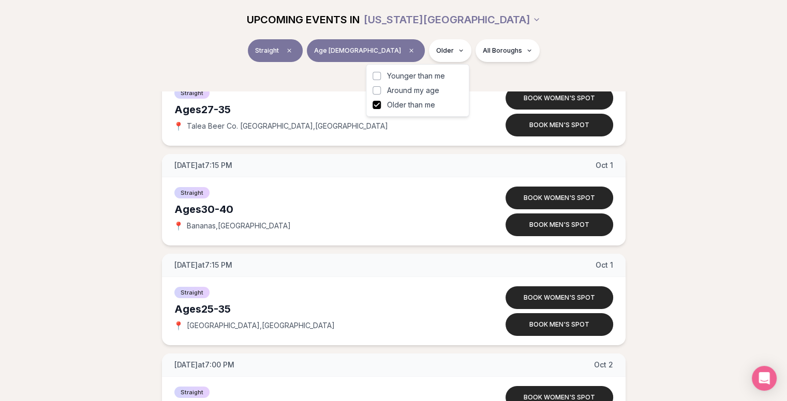
click at [670, 37] on div "UPCOMING EVENTS IN [US_STATE][GEOGRAPHIC_DATA]" at bounding box center [394, 19] width 596 height 39
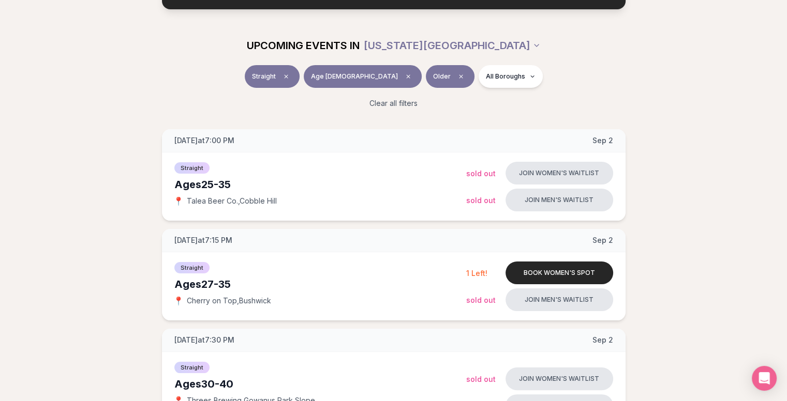
scroll to position [52, 0]
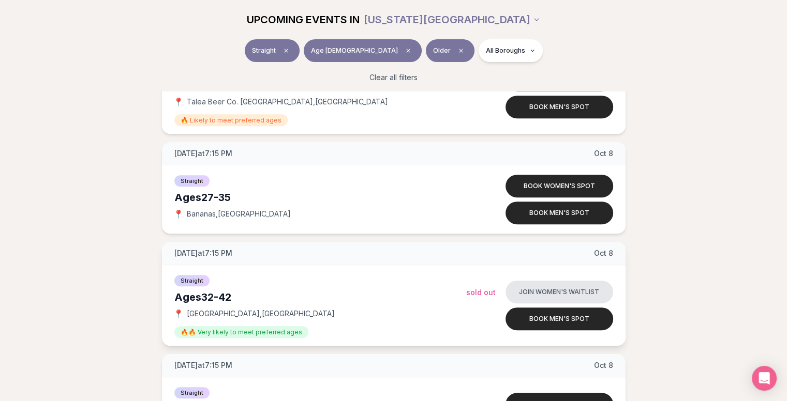
scroll to position [4396, 0]
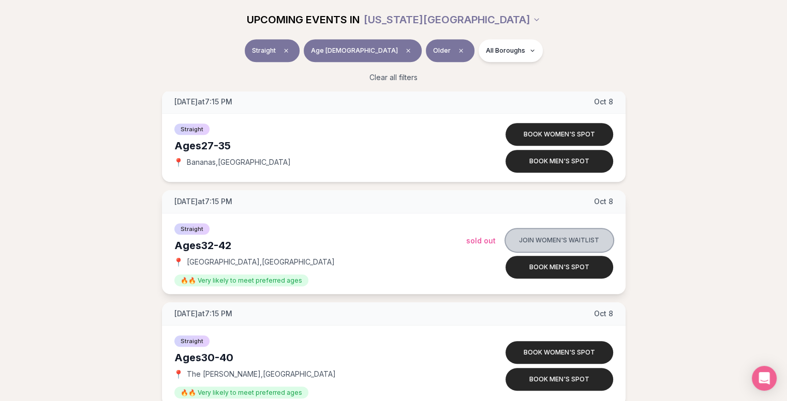
click at [532, 237] on button "Join women's waitlist" at bounding box center [559, 240] width 108 height 23
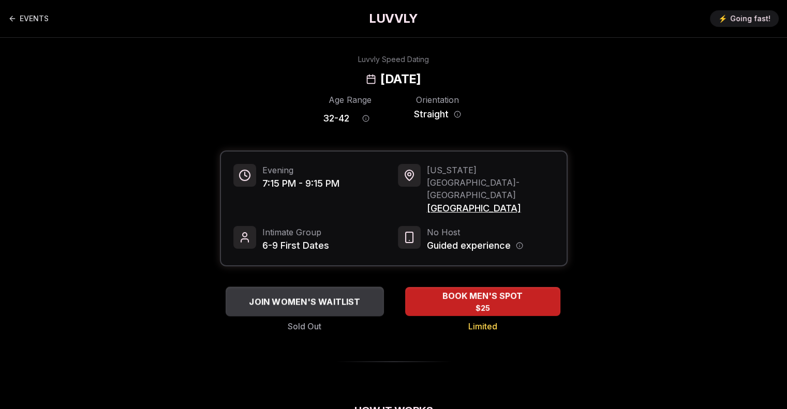
click at [268, 293] on div "JOIN WOMEN'S WAITLIST" at bounding box center [304, 301] width 158 height 17
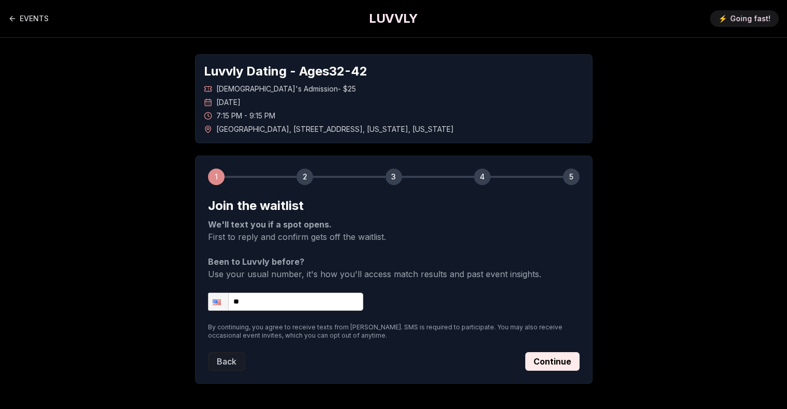
scroll to position [42, 0]
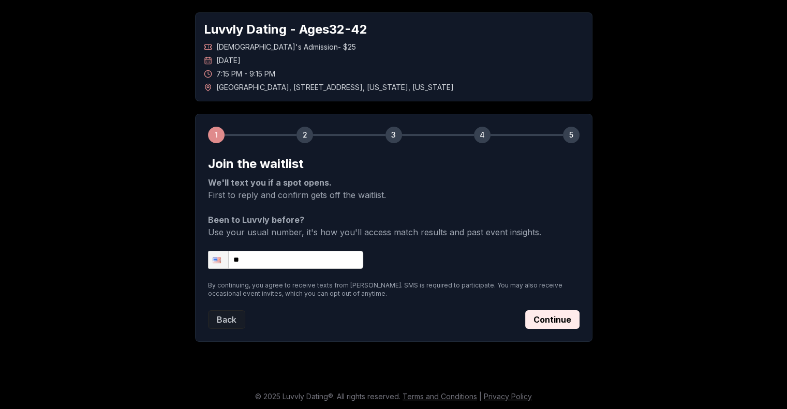
click at [274, 260] on input "**" at bounding box center [285, 260] width 155 height 18
type input "**********"
click at [539, 317] on button "Continue" at bounding box center [552, 319] width 54 height 19
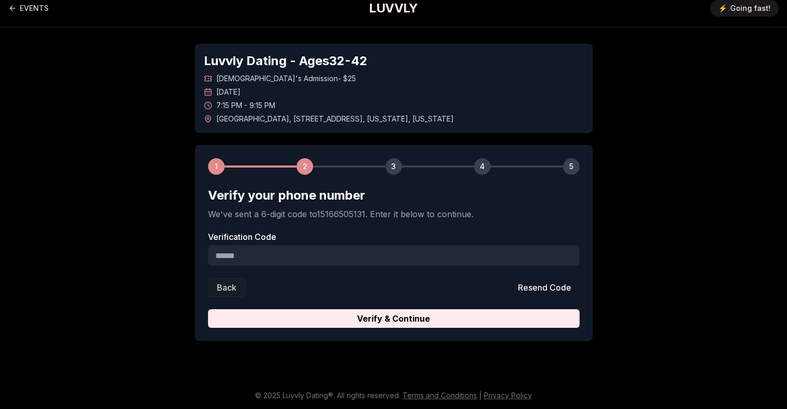
scroll to position [10, 0]
click at [323, 253] on input "Verification Code" at bounding box center [393, 256] width 371 height 21
type input "******"
click at [208, 310] on button "Verify & Continue" at bounding box center [393, 319] width 371 height 19
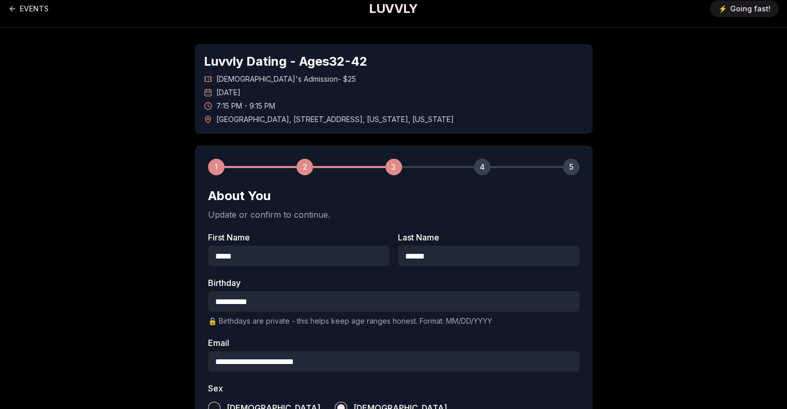
scroll to position [370, 0]
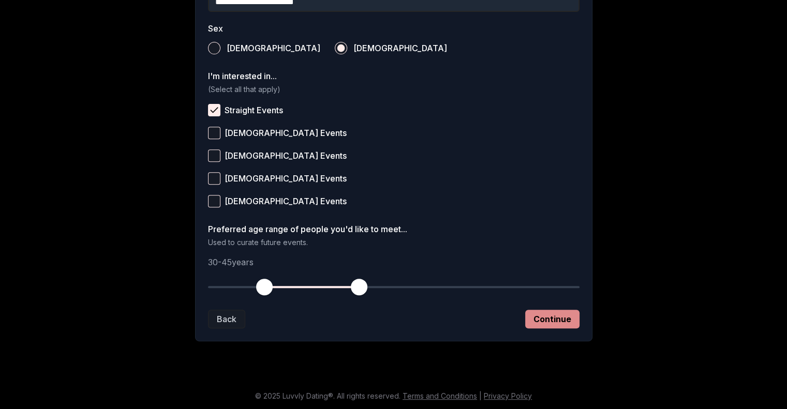
click at [558, 319] on button "Continue" at bounding box center [552, 319] width 54 height 19
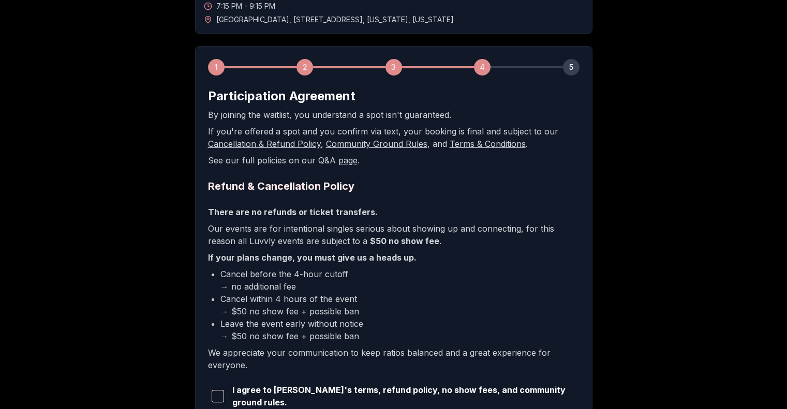
scroll to position [219, 0]
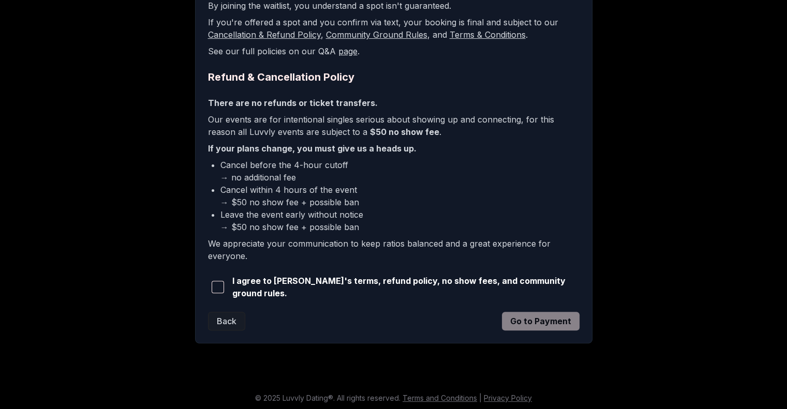
click at [219, 288] on span "button" at bounding box center [218, 287] width 12 height 12
click at [522, 314] on button "Go to Payment" at bounding box center [541, 321] width 78 height 19
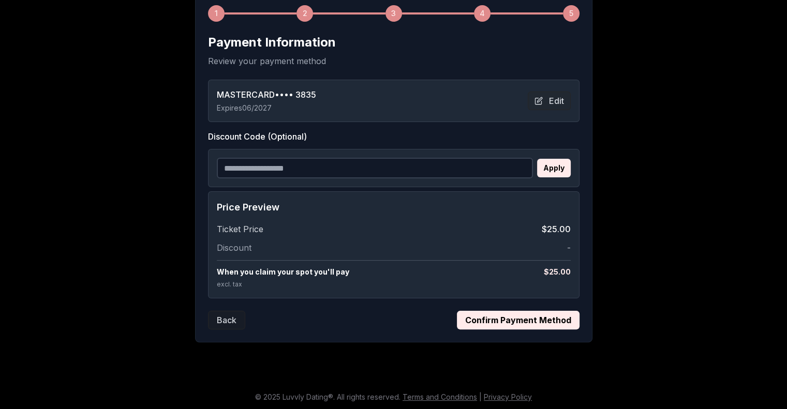
click at [493, 321] on button "Confirm Payment Method" at bounding box center [518, 320] width 123 height 19
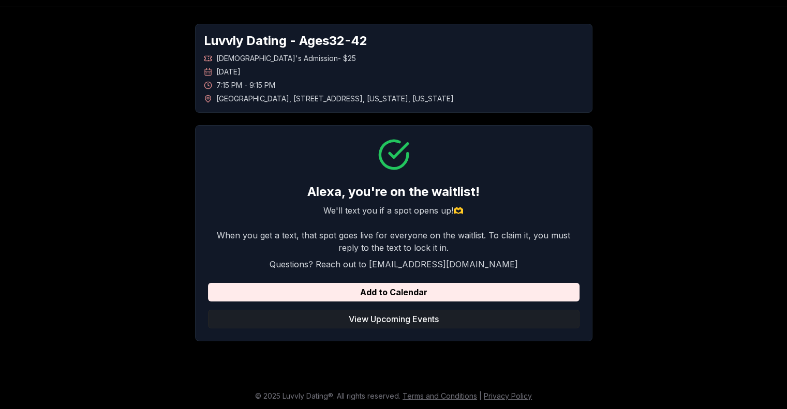
click at [385, 316] on button "View Upcoming Events" at bounding box center [393, 319] width 371 height 19
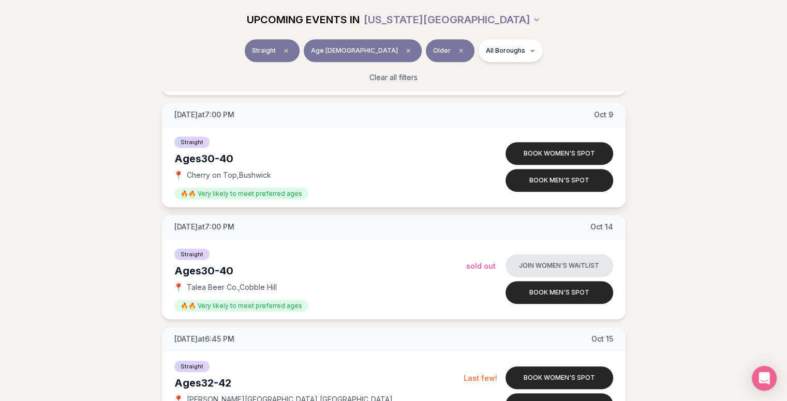
scroll to position [4726, 0]
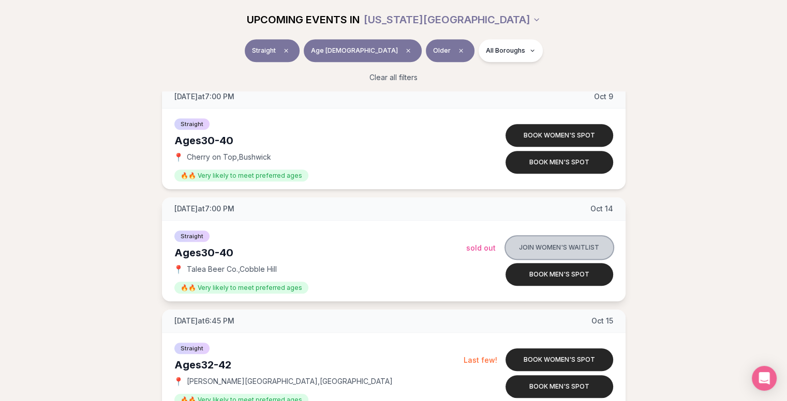
click at [529, 243] on button "Join women's waitlist" at bounding box center [559, 247] width 108 height 23
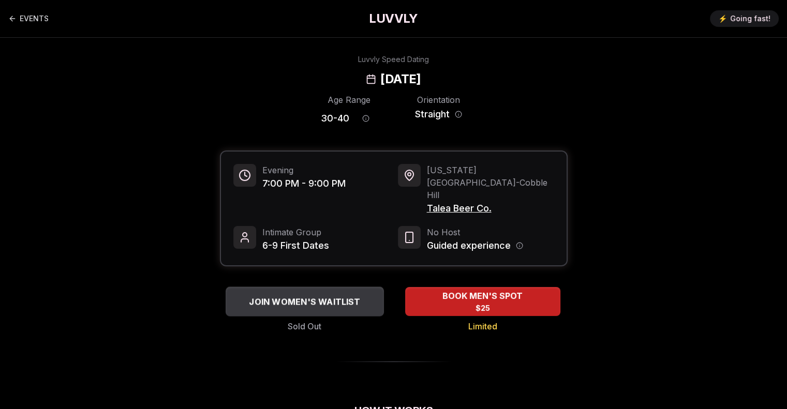
click at [298, 295] on span "JOIN WOMEN'S WAITLIST" at bounding box center [304, 301] width 115 height 12
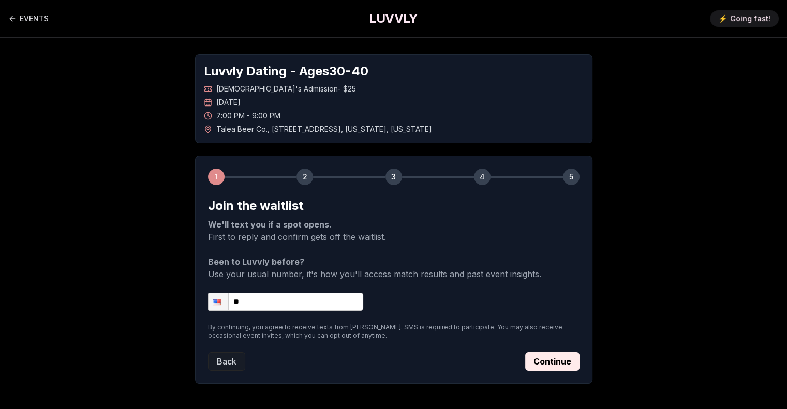
click at [254, 306] on input "**" at bounding box center [285, 302] width 155 height 18
type input "**********"
click at [557, 363] on button "Continue" at bounding box center [552, 361] width 54 height 19
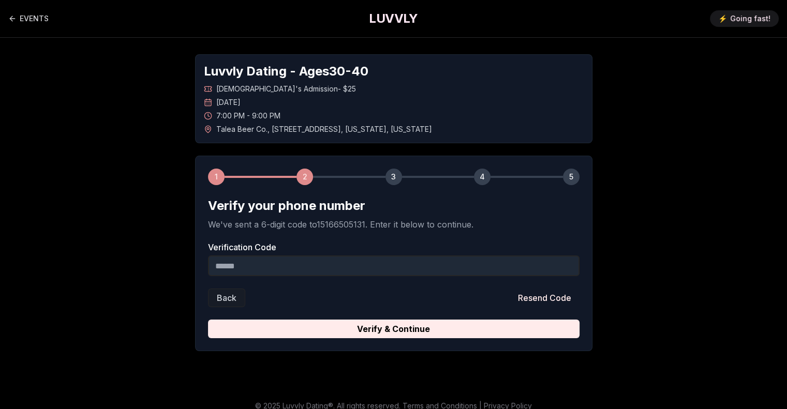
click at [255, 258] on input "Verification Code" at bounding box center [393, 265] width 371 height 21
type input "******"
click at [208, 320] on button "Verify & Continue" at bounding box center [393, 329] width 371 height 19
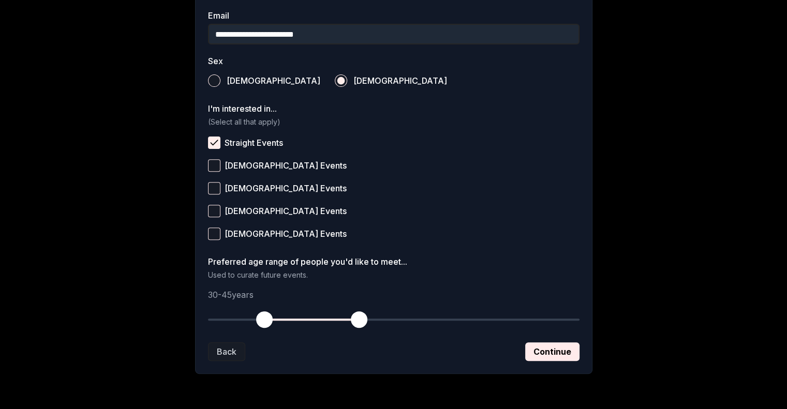
scroll to position [362, 0]
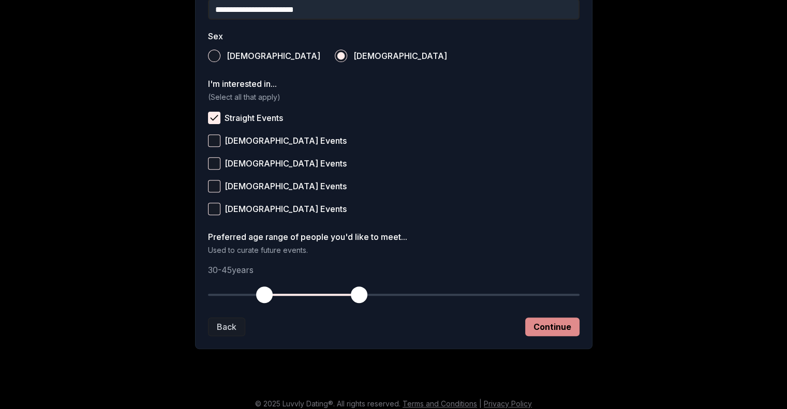
click at [548, 327] on button "Continue" at bounding box center [552, 327] width 54 height 19
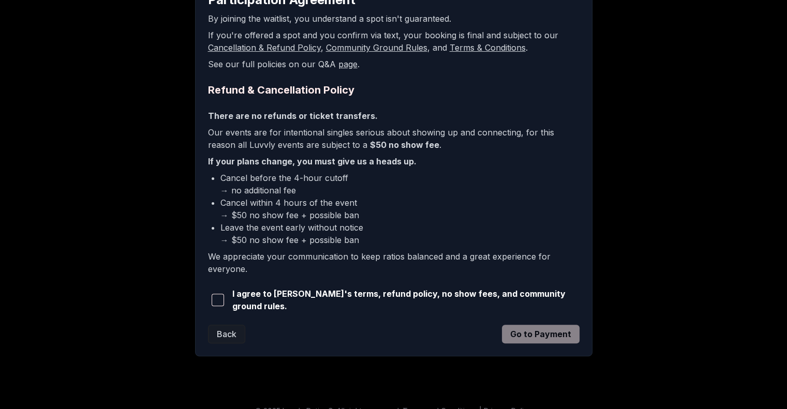
scroll to position [219, 0]
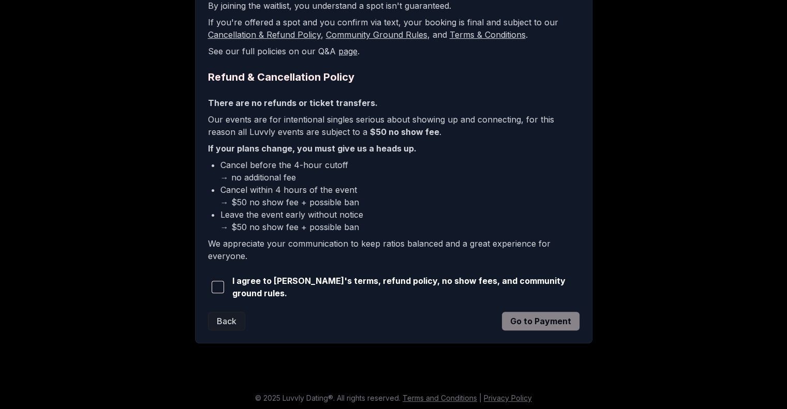
click at [219, 287] on span "button" at bounding box center [218, 287] width 12 height 12
click at [517, 322] on button "Go to Payment" at bounding box center [541, 321] width 78 height 19
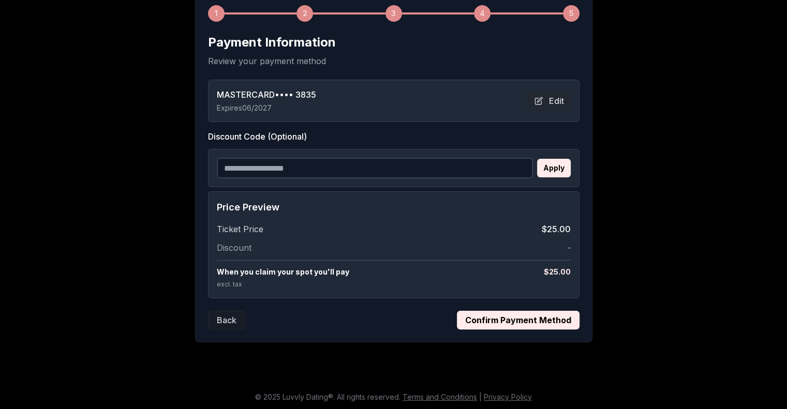
click at [559, 318] on button "Confirm Payment Method" at bounding box center [518, 320] width 123 height 19
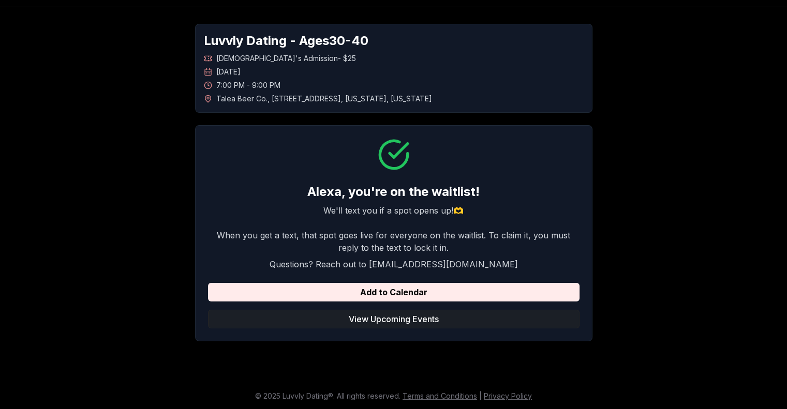
click at [390, 319] on button "View Upcoming Events" at bounding box center [393, 319] width 371 height 19
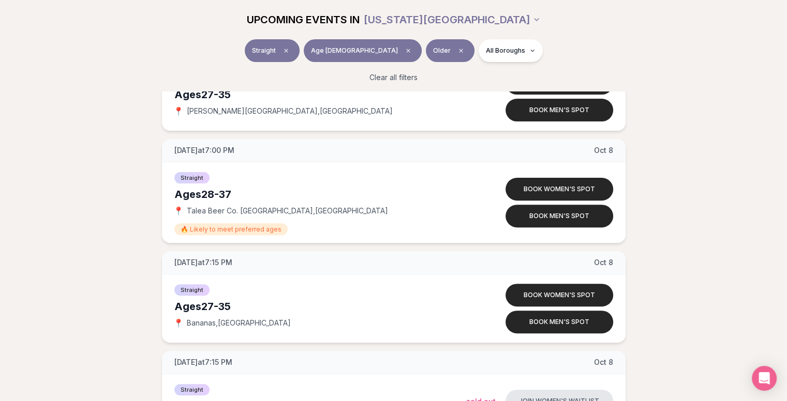
scroll to position [4293, 0]
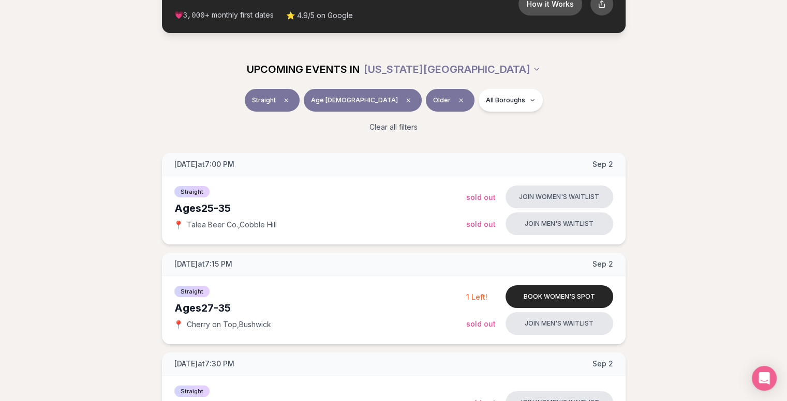
scroll to position [0, 0]
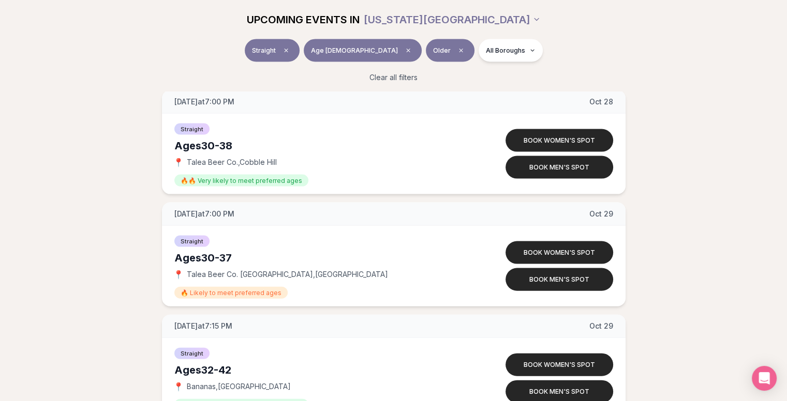
scroll to position [6123, 0]
